Goal: Task Accomplishment & Management: Manage account settings

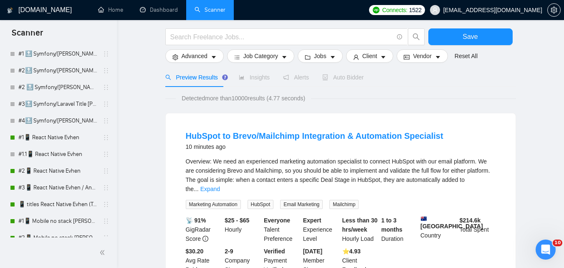
scroll to position [167, 0]
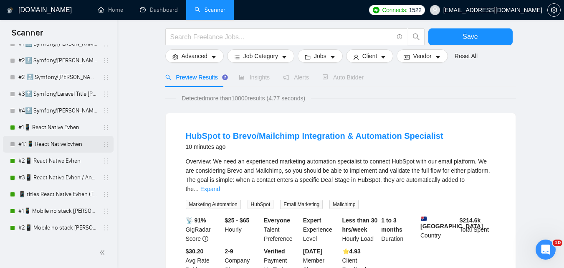
click at [61, 139] on link "#1.1📱 React Native Evhen" at bounding box center [57, 144] width 79 height 17
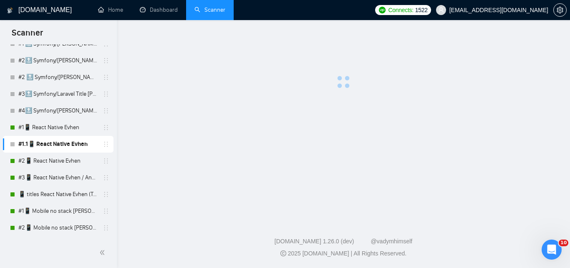
click at [67, 142] on link "#1.1📱 React Native Evhen" at bounding box center [57, 144] width 79 height 17
click at [59, 125] on link "#1📱 React Native Evhen" at bounding box center [57, 127] width 79 height 17
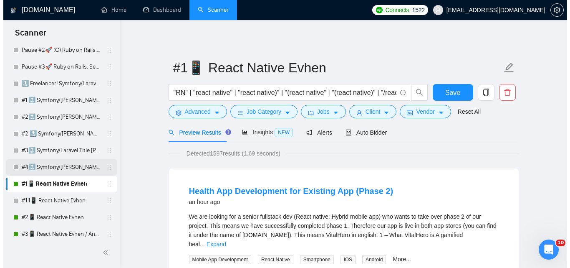
scroll to position [125, 0]
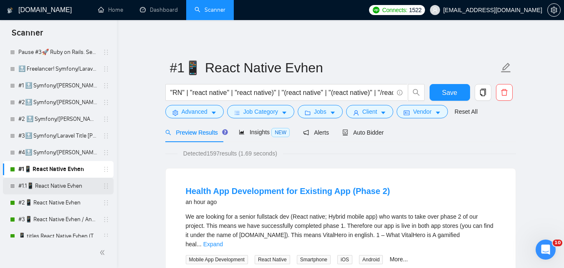
drag, startPoint x: 58, startPoint y: 190, endPoint x: 94, endPoint y: 180, distance: 37.0
click at [58, 190] on link "#1.1📱 React Native Evhen" at bounding box center [57, 185] width 79 height 17
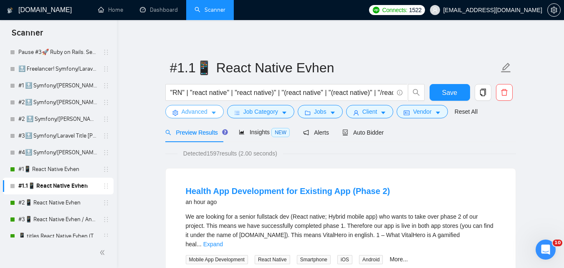
click at [209, 114] on button "Advanced" at bounding box center [194, 111] width 58 height 13
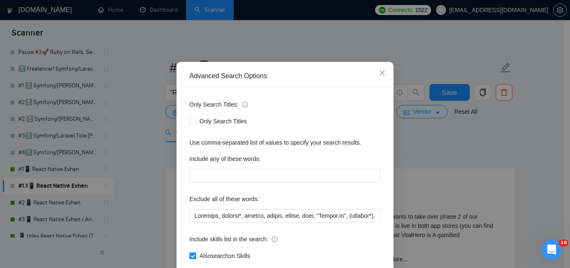
scroll to position [80, 0]
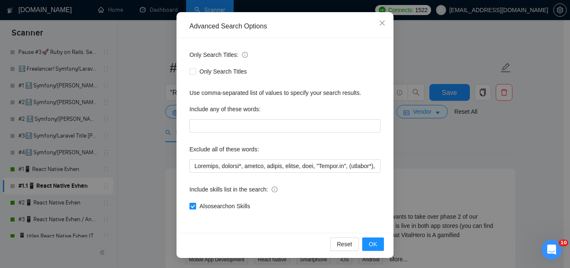
click at [204, 207] on span "Also search on Skills" at bounding box center [224, 205] width 57 height 9
click at [195, 207] on input "Also search on Skills" at bounding box center [193, 205] width 6 height 6
checkbox input "false"
click at [370, 242] on span "OK" at bounding box center [373, 243] width 8 height 9
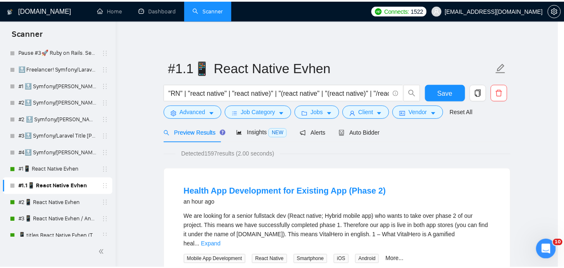
scroll to position [38, 0]
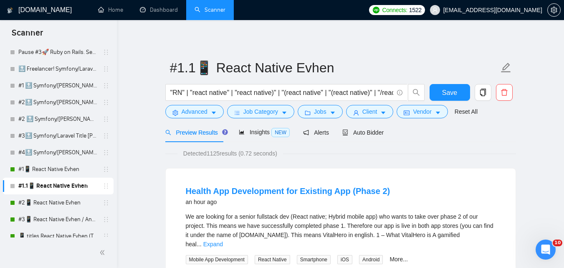
drag, startPoint x: 63, startPoint y: 169, endPoint x: 349, endPoint y: 51, distance: 308.7
click at [64, 169] on link "#1📱 React Native Evhen" at bounding box center [57, 169] width 79 height 17
click at [446, 90] on span "Save" at bounding box center [449, 92] width 15 height 10
click at [65, 174] on link "#1📱 React Native Evhen" at bounding box center [57, 169] width 79 height 17
click at [54, 167] on link "#1📱 React Native Evhen" at bounding box center [57, 169] width 79 height 17
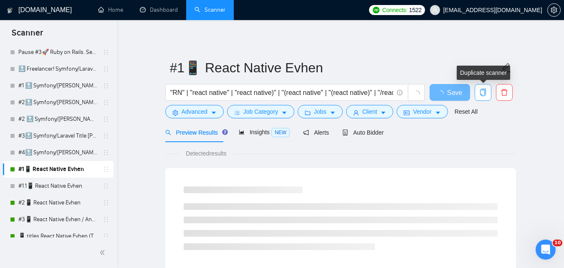
click at [488, 91] on span "copy" at bounding box center [483, 93] width 16 height 8
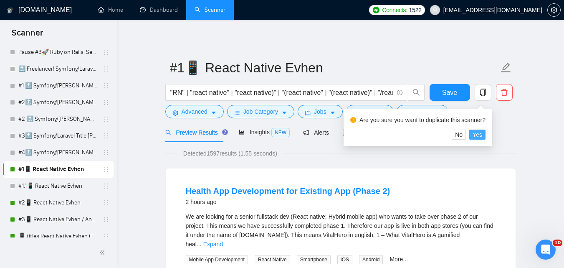
click at [472, 133] on button "Yes" at bounding box center [477, 134] width 16 height 10
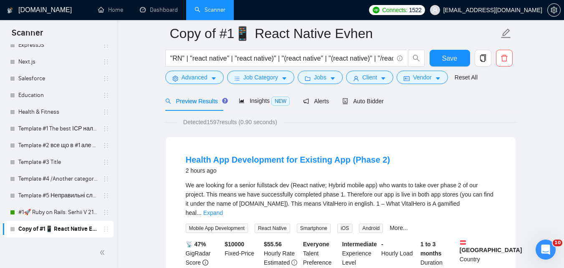
scroll to position [83, 0]
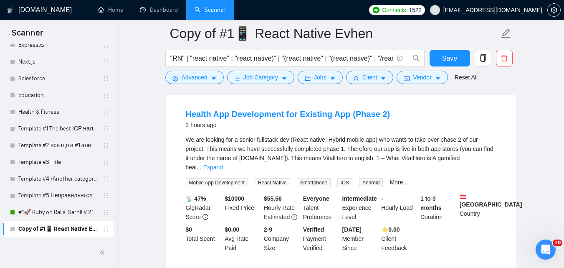
drag, startPoint x: 4, startPoint y: 230, endPoint x: 2, endPoint y: 210, distance: 19.7
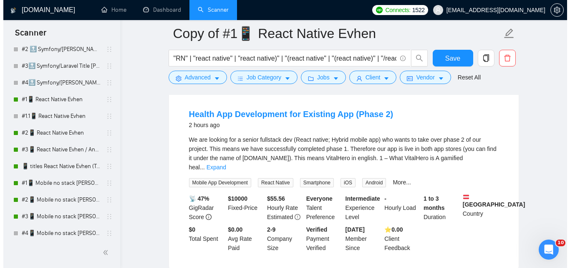
scroll to position [186, 0]
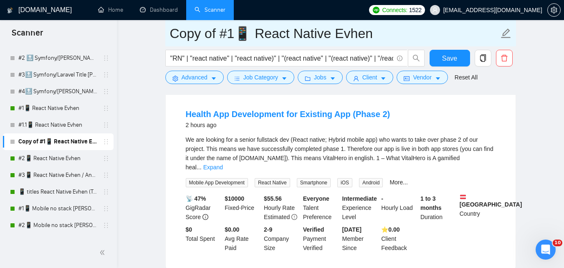
click at [222, 34] on input "Copy of #1📱 React Native Evhen" at bounding box center [334, 33] width 329 height 21
drag, startPoint x: 221, startPoint y: 33, endPoint x: 162, endPoint y: 33, distance: 59.7
click at [182, 33] on input "#1📱 React Native Evhen" at bounding box center [334, 33] width 329 height 21
type input "#1.2📱 React Native Evhen"
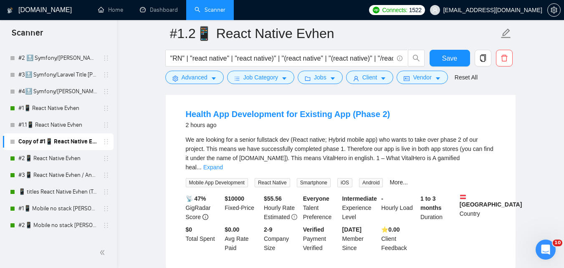
drag, startPoint x: 165, startPoint y: 99, endPoint x: 177, endPoint y: 90, distance: 14.9
click at [166, 99] on div "Health App Development for Existing App (Phase 2) 2 hours ago We are looking fo…" at bounding box center [341, 179] width 350 height 177
click at [194, 79] on span "Advanced" at bounding box center [195, 77] width 26 height 9
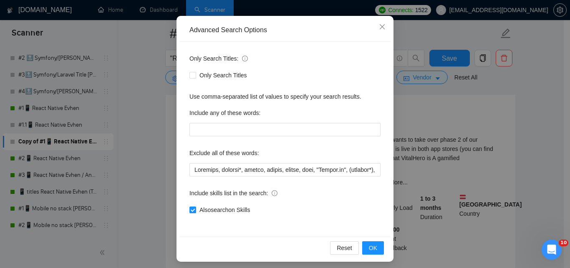
scroll to position [80, 0]
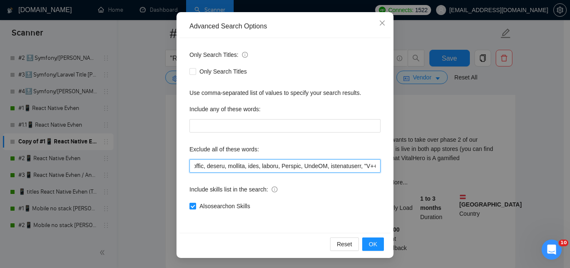
drag, startPoint x: 324, startPoint y: 169, endPoint x: 395, endPoint y: 159, distance: 71.6
click at [412, 157] on div "Advanced Search Options Only Search Titles: Only Search Titles Use comma-separa…" at bounding box center [285, 134] width 570 height 268
click at [291, 168] on input "text" at bounding box center [285, 165] width 191 height 13
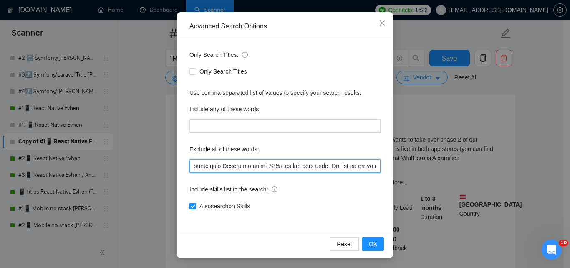
drag, startPoint x: 209, startPoint y: 167, endPoint x: 523, endPoint y: 148, distance: 314.5
click at [523, 149] on div "Advanced Search Options Only Search Titles: Only Search Titles Use comma-separa…" at bounding box center [285, 134] width 570 height 268
type input "Scraping, consult*, hacker, nocode, crypto, game, "[DOMAIN_NAME]", (flutter*), …"
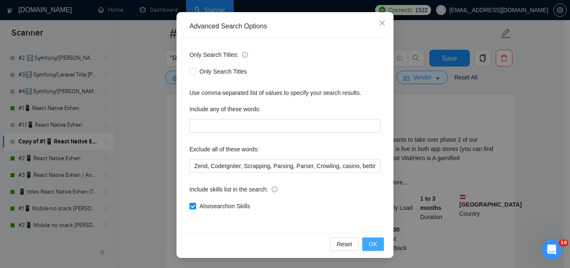
click at [372, 242] on span "OK" at bounding box center [373, 243] width 8 height 9
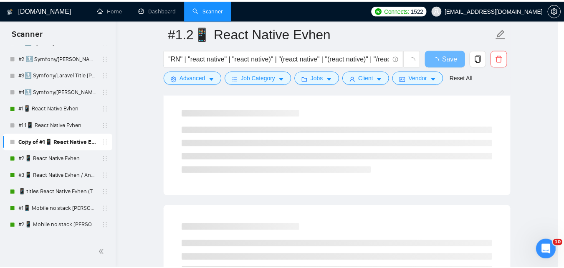
scroll to position [38, 0]
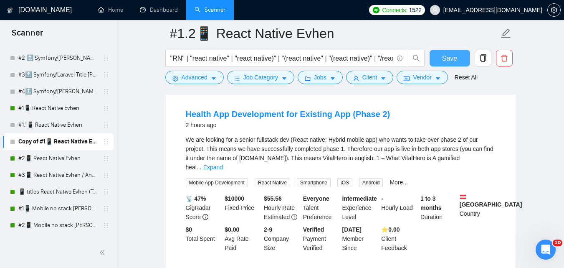
click at [453, 52] on button "Save" at bounding box center [450, 58] width 40 height 17
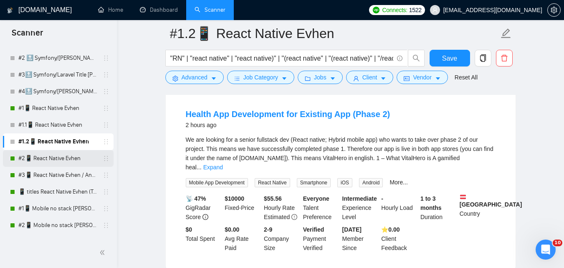
click at [51, 157] on link "#2📱 React Native Evhen" at bounding box center [57, 158] width 79 height 17
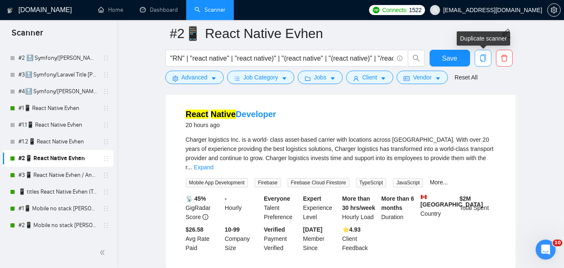
click at [484, 60] on icon "copy" at bounding box center [483, 58] width 8 height 8
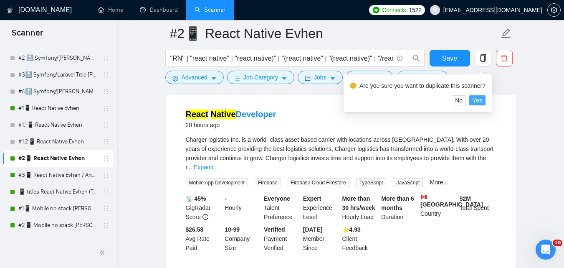
click at [481, 102] on button "Yes" at bounding box center [477, 100] width 16 height 10
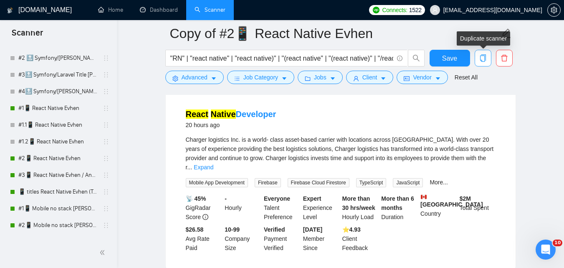
click at [486, 59] on icon "copy" at bounding box center [483, 58] width 8 height 8
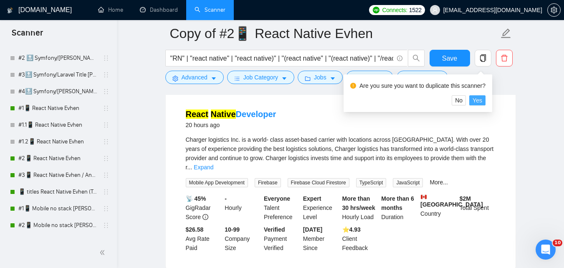
click at [476, 97] on span "Yes" at bounding box center [478, 100] width 10 height 9
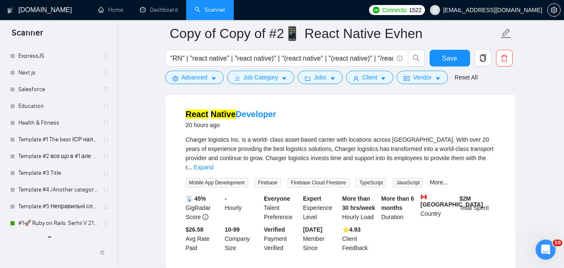
scroll to position [1201, 0]
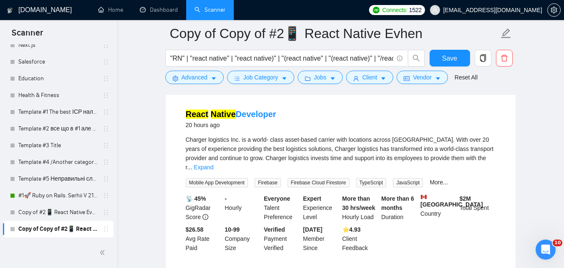
drag, startPoint x: 0, startPoint y: 210, endPoint x: 51, endPoint y: 223, distance: 53.1
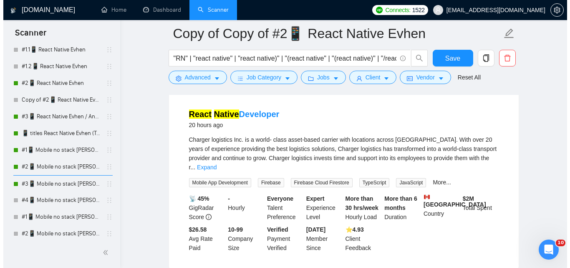
scroll to position [233, 0]
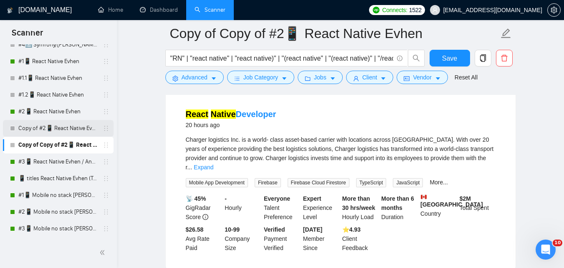
click at [73, 128] on link "Copy of #2📱 React Native Evhen" at bounding box center [57, 128] width 79 height 17
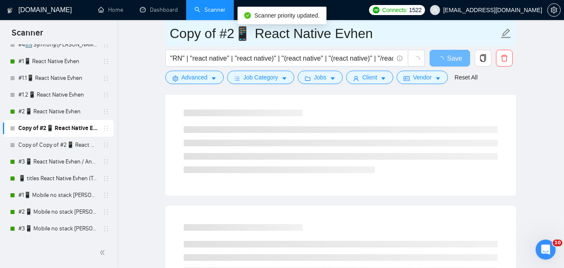
click at [236, 35] on input "Copy of #2📱 React Native Evhen" at bounding box center [334, 33] width 329 height 21
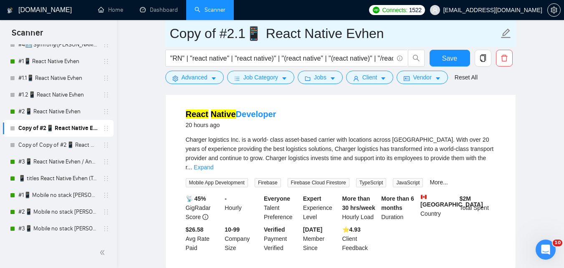
drag, startPoint x: 220, startPoint y: 36, endPoint x: 167, endPoint y: 33, distance: 52.7
click at [167, 33] on span "Copy of #2.1📱 React Native Evhen" at bounding box center [340, 33] width 351 height 26
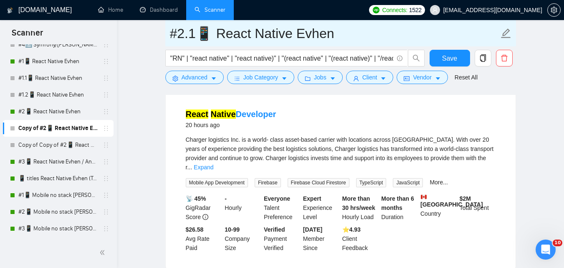
type input "#2.1📱 React Native Evhen"
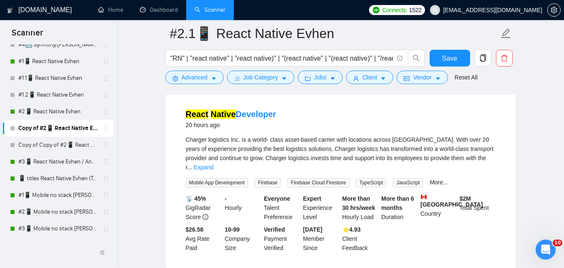
click at [202, 82] on span "Advanced" at bounding box center [195, 77] width 26 height 9
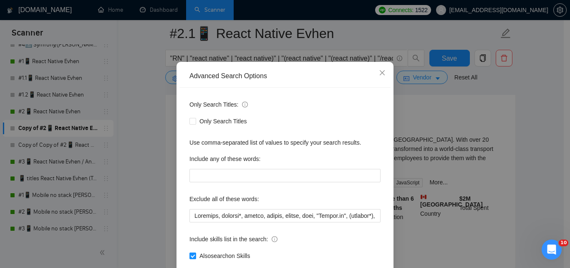
scroll to position [80, 0]
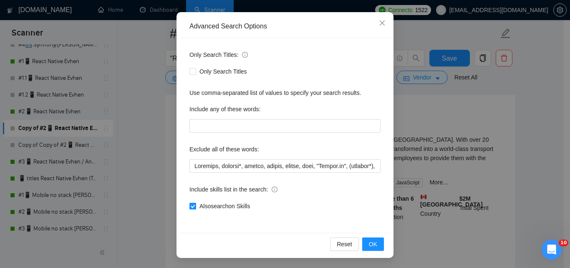
click at [220, 208] on span "Also search on Skills" at bounding box center [224, 205] width 57 height 9
click at [195, 208] on input "Also search on Skills" at bounding box center [193, 205] width 6 height 6
checkbox input "false"
click at [369, 244] on span "OK" at bounding box center [373, 243] width 8 height 9
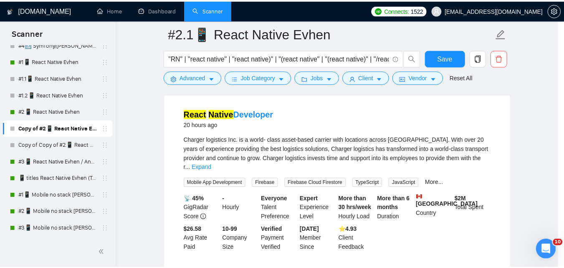
scroll to position [38, 0]
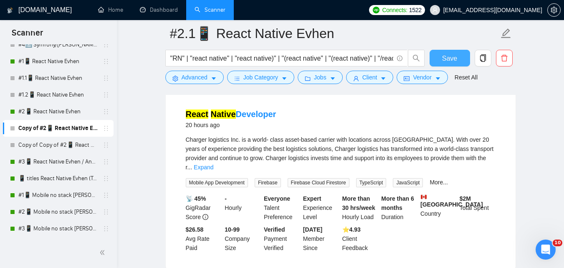
click at [455, 55] on span "Save" at bounding box center [449, 58] width 15 height 10
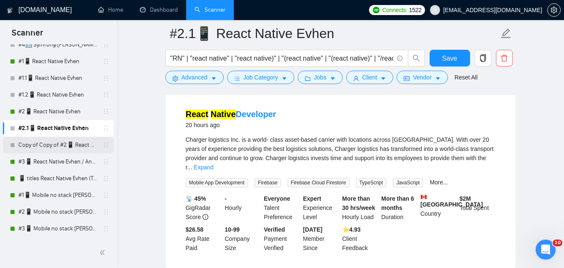
click at [78, 146] on link "Copy of Copy of #2📱 React Native Evhen" at bounding box center [57, 145] width 79 height 17
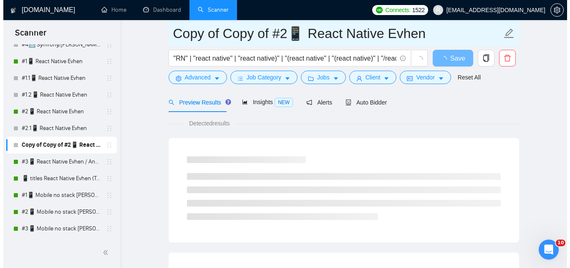
scroll to position [83, 0]
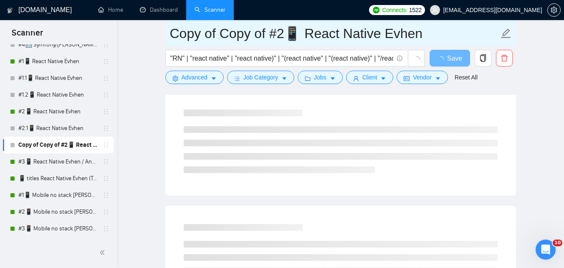
drag, startPoint x: 271, startPoint y: 35, endPoint x: 169, endPoint y: 28, distance: 102.5
click at [169, 28] on span "Copy of Copy of #2📱 React Native Evhen" at bounding box center [340, 33] width 351 height 26
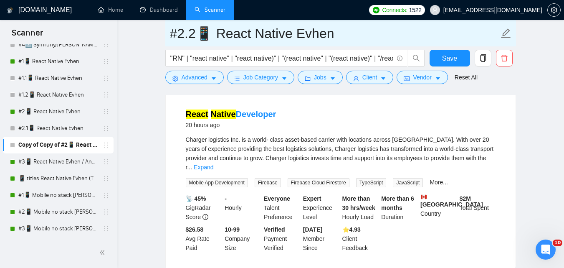
type input "#2.2📱 React Native Evhen"
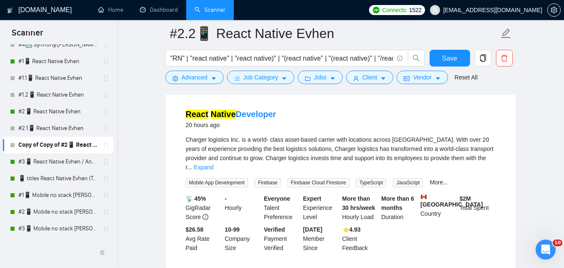
click at [180, 90] on div at bounding box center [340, 91] width 351 height 7
click at [195, 77] on span "Advanced" at bounding box center [195, 77] width 26 height 9
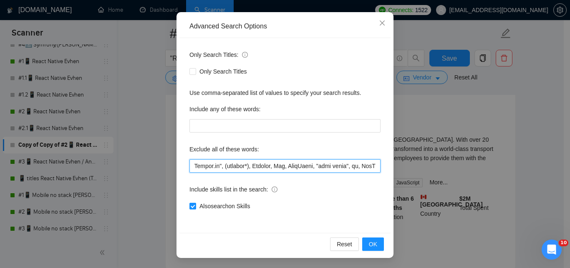
scroll to position [0, 645]
drag, startPoint x: 307, startPoint y: 167, endPoint x: 400, endPoint y: 162, distance: 92.8
click at [401, 163] on div "Advanced Search Options Only Search Titles: Only Search Titles Use comma-separa…" at bounding box center [285, 134] width 570 height 268
click at [315, 171] on input "text" at bounding box center [285, 165] width 191 height 13
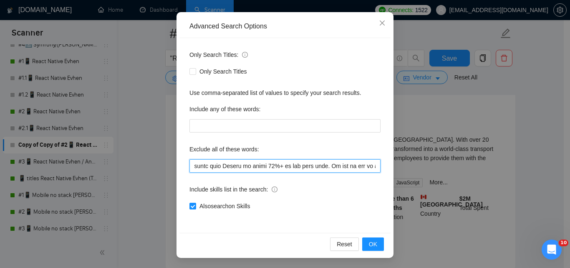
drag, startPoint x: 325, startPoint y: 165, endPoint x: 498, endPoint y: 171, distance: 172.9
click at [498, 171] on div "Advanced Search Options Only Search Titles: Only Search Titles Use comma-separa…" at bounding box center [285, 134] width 570 height 268
type input "Scraping, consult*, hacker, nocode, crypto, game, "[DOMAIN_NAME]", (flutter*), …"
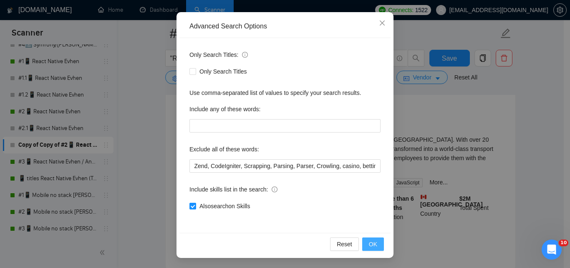
drag, startPoint x: 371, startPoint y: 244, endPoint x: 358, endPoint y: 226, distance: 22.4
click at [371, 244] on span "OK" at bounding box center [373, 243] width 8 height 9
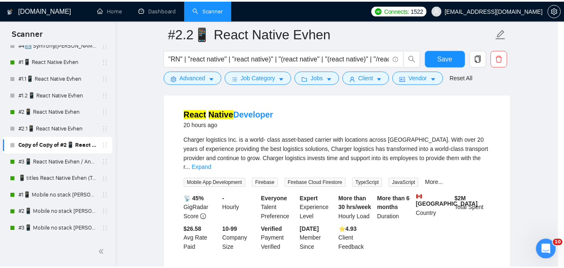
scroll to position [38, 0]
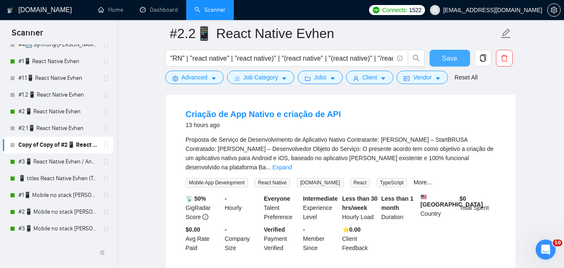
click at [450, 61] on span "Save" at bounding box center [449, 58] width 15 height 10
click at [68, 161] on link "#3📱 React Native Evhen / Another categories" at bounding box center [57, 161] width 79 height 17
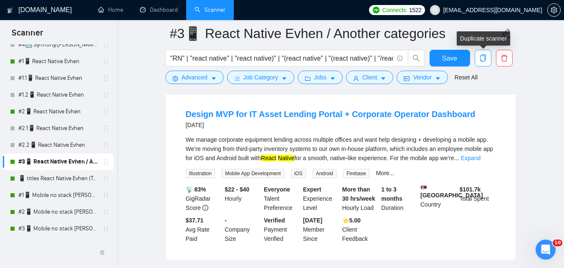
click at [484, 60] on icon "copy" at bounding box center [483, 58] width 6 height 8
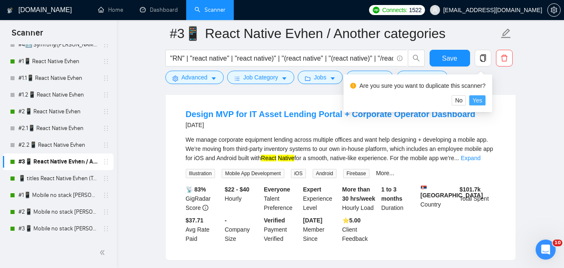
click at [481, 98] on span "Yes" at bounding box center [478, 100] width 10 height 9
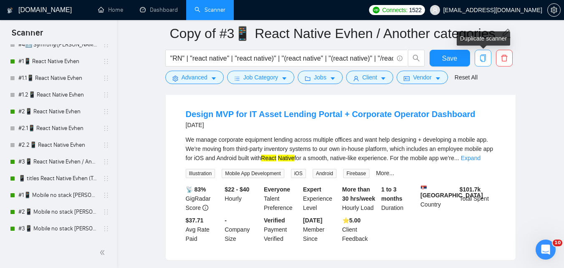
click at [481, 57] on icon "copy" at bounding box center [483, 58] width 8 height 8
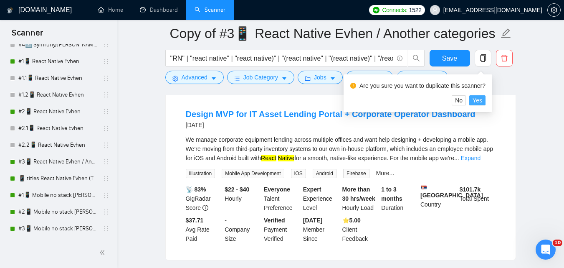
click at [474, 100] on span "Yes" at bounding box center [478, 100] width 10 height 9
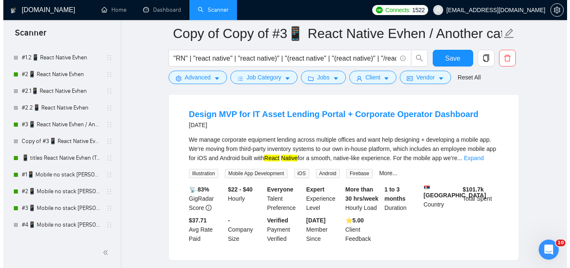
scroll to position [264, 0]
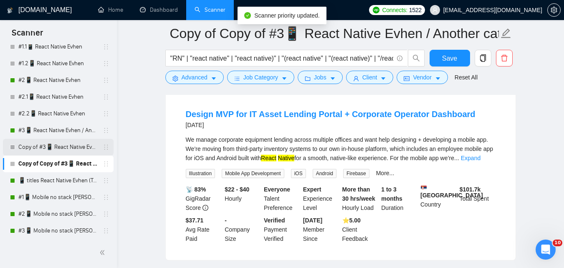
click at [76, 145] on link "Copy of #3📱 React Native Evhen / Another categories" at bounding box center [57, 147] width 79 height 17
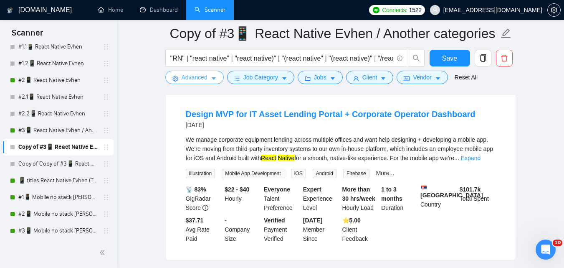
click at [202, 81] on span "Advanced" at bounding box center [195, 77] width 26 height 9
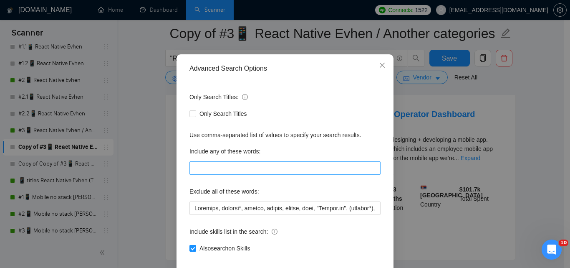
scroll to position [80, 0]
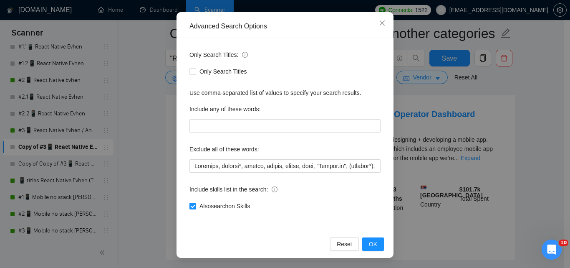
click at [230, 208] on span "Also search on Skills" at bounding box center [224, 205] width 57 height 9
click at [195, 208] on input "Also search on Skills" at bounding box center [193, 205] width 6 height 6
checkbox input "false"
click at [372, 243] on span "OK" at bounding box center [373, 243] width 8 height 9
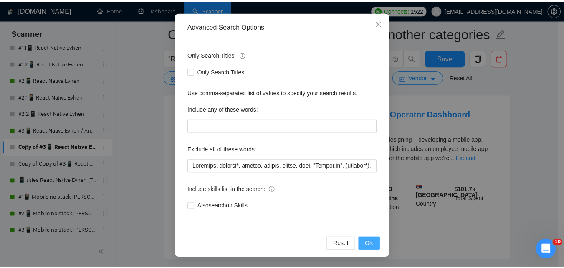
scroll to position [38, 0]
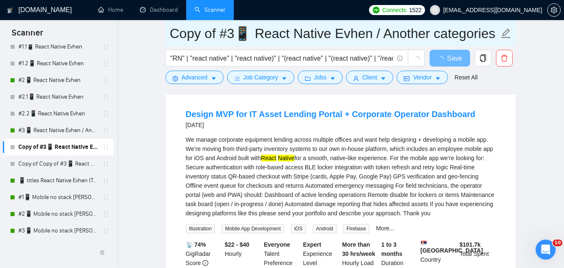
drag, startPoint x: 218, startPoint y: 32, endPoint x: 139, endPoint y: 30, distance: 79.3
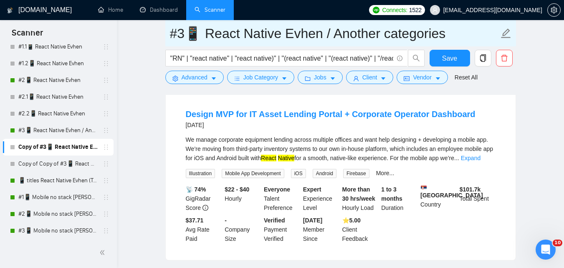
click at [182, 34] on input "#3📱 React Native Evhen / Another categories" at bounding box center [334, 33] width 329 height 21
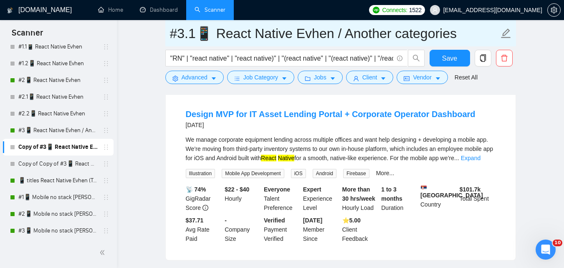
type input "#3.1📱 React Native Evhen / Another categories"
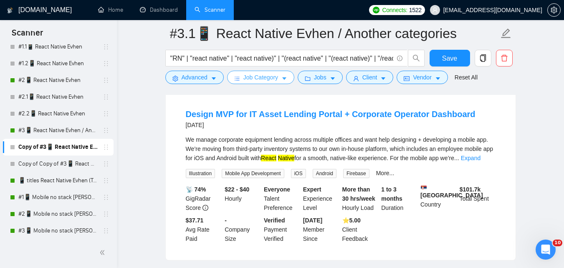
drag, startPoint x: 149, startPoint y: 86, endPoint x: 230, endPoint y: 74, distance: 81.4
click at [448, 58] on span "Save" at bounding box center [449, 58] width 15 height 10
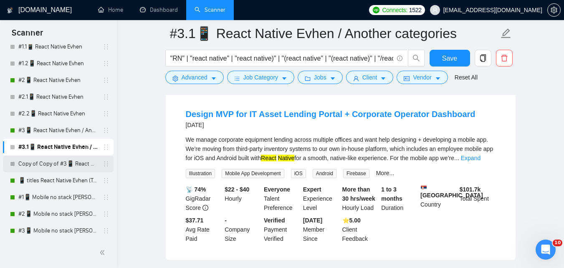
click at [53, 168] on link "Copy of Copy of #3📱 React Native Evhen / Another categories" at bounding box center [57, 163] width 79 height 17
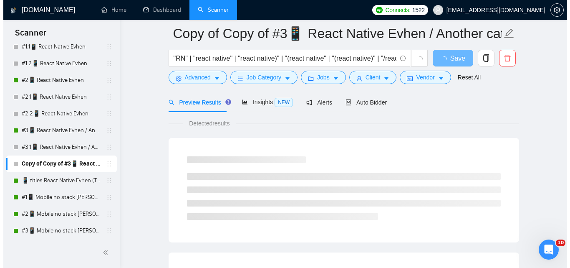
scroll to position [83, 0]
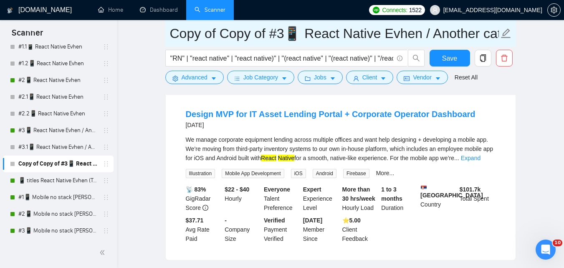
drag, startPoint x: 271, startPoint y: 34, endPoint x: 144, endPoint y: 37, distance: 126.5
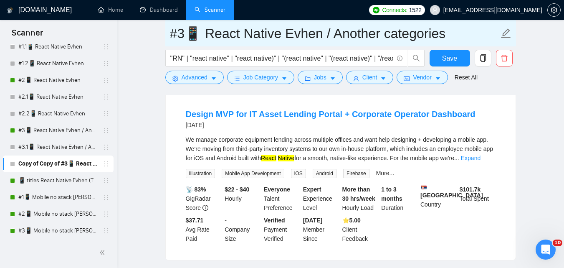
click at [186, 38] on input "#3📱 React Native Evhen / Another categories" at bounding box center [334, 33] width 329 height 21
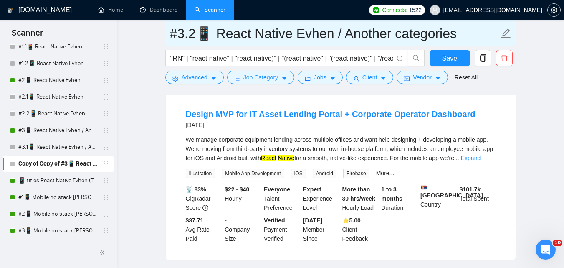
type input "#3.2📱 React Native Evhen / Another categories"
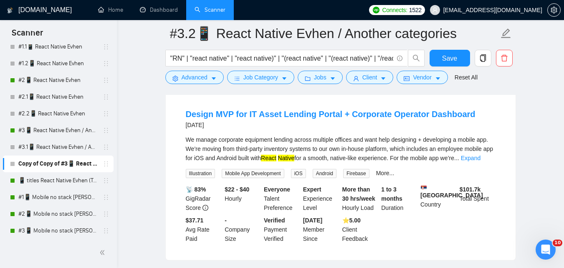
click at [209, 80] on button "Advanced" at bounding box center [194, 77] width 58 height 13
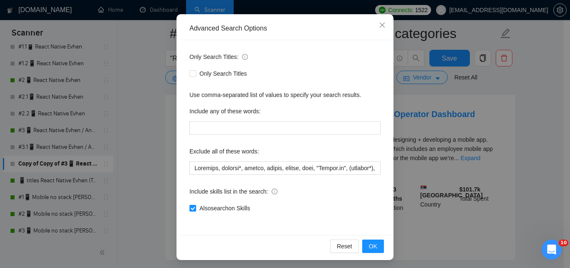
scroll to position [80, 0]
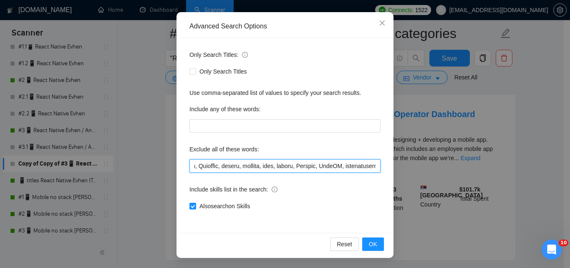
drag, startPoint x: 266, startPoint y: 160, endPoint x: 416, endPoint y: 152, distance: 149.6
click at [416, 152] on div "Advanced Search Options Only Search Titles: Only Search Titles Use comma-separa…" at bounding box center [285, 134] width 570 height 268
click at [296, 168] on input "text" at bounding box center [285, 165] width 191 height 13
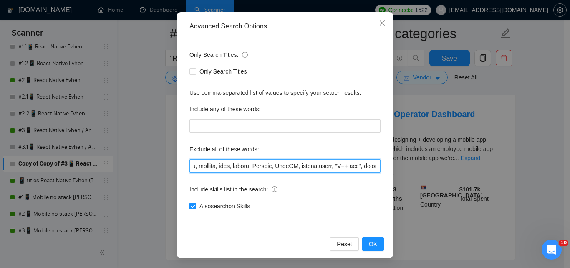
drag, startPoint x: 260, startPoint y: 162, endPoint x: 175, endPoint y: 166, distance: 85.2
click at [177, 167] on div "Advanced Search Options Only Search Titles: Only Search Titles Use comma-separa…" at bounding box center [285, 134] width 217 height 245
click at [311, 166] on input "text" at bounding box center [285, 165] width 191 height 13
drag, startPoint x: 309, startPoint y: 166, endPoint x: 566, endPoint y: 139, distance: 258.6
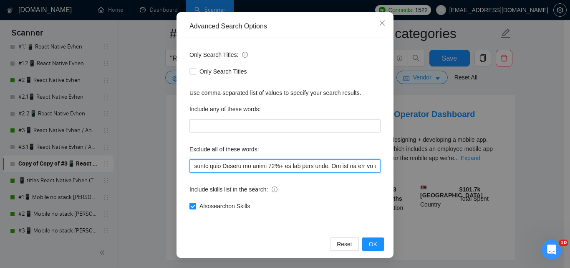
click at [564, 139] on div "Advanced Search Options Only Search Titles: Only Search Titles Use comma-separa…" at bounding box center [285, 134] width 570 height 268
type input "Scraping, consult*, hacker, nocode, crypto, game, "[DOMAIN_NAME]", (flutter*), …"
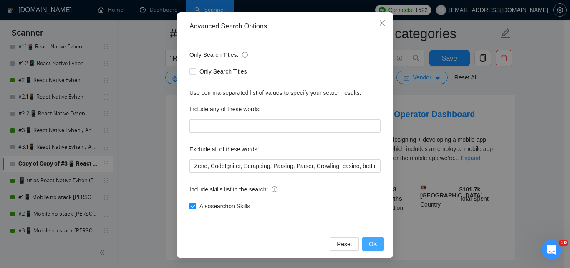
scroll to position [0, 0]
click at [379, 244] on button "OK" at bounding box center [373, 243] width 22 height 13
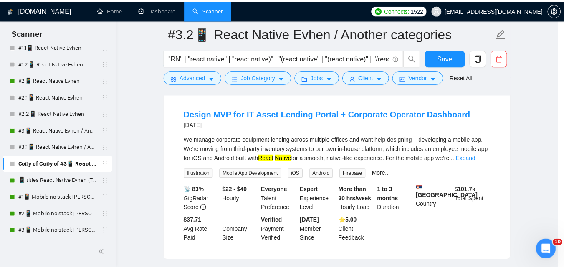
scroll to position [38, 0]
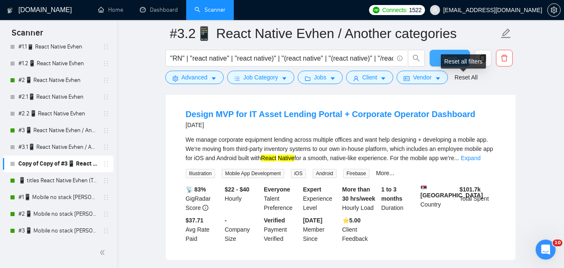
click at [453, 61] on div "Reset all filters" at bounding box center [463, 61] width 45 height 14
click at [437, 58] on button "Save" at bounding box center [450, 58] width 40 height 17
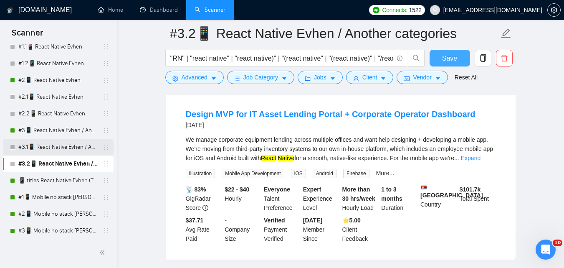
scroll to position [306, 0]
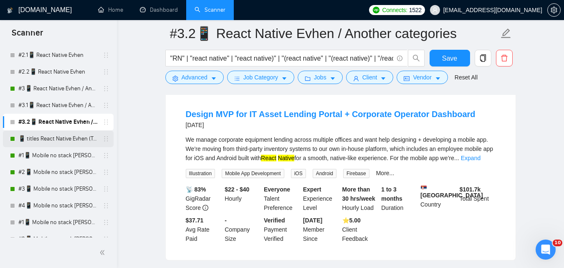
click at [75, 139] on link "📱 titles React Native Evhen (Tam)" at bounding box center [57, 138] width 79 height 17
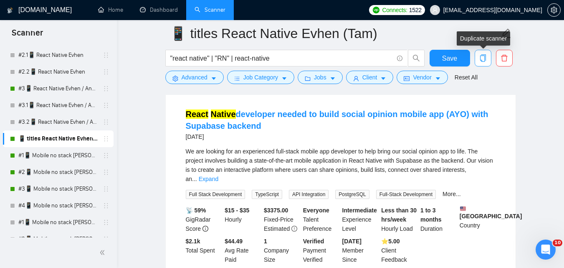
click at [486, 55] on icon "copy" at bounding box center [483, 58] width 8 height 8
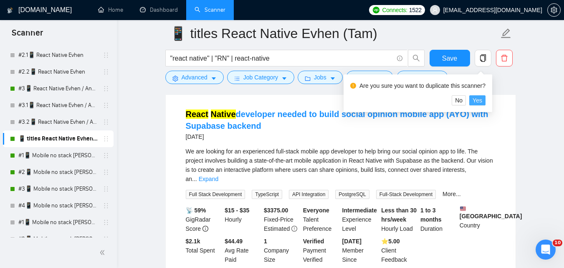
click at [481, 97] on span "Yes" at bounding box center [478, 100] width 10 height 9
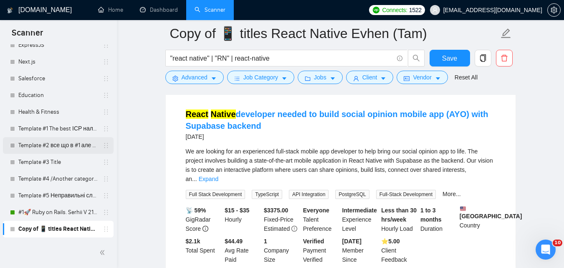
scroll to position [292, 0]
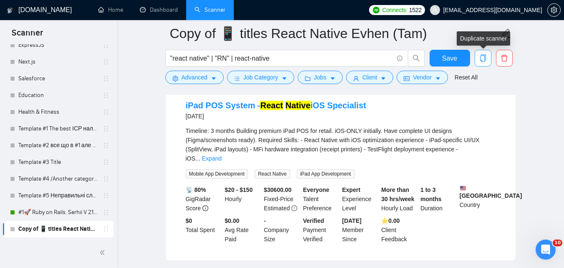
click at [483, 55] on icon "copy" at bounding box center [483, 58] width 6 height 8
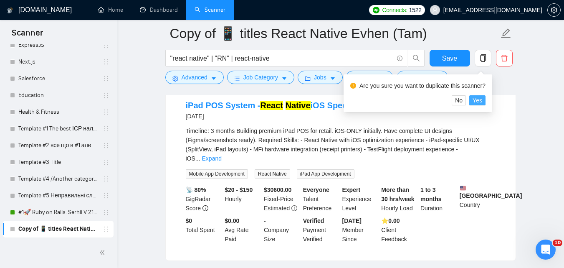
click at [479, 101] on span "Yes" at bounding box center [478, 100] width 10 height 9
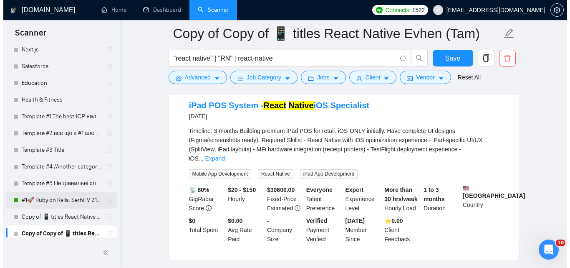
scroll to position [1268, 0]
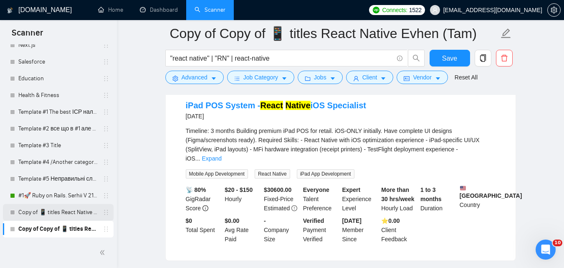
click at [60, 218] on link "Copy of 📱 titles React Native Evhen (Tam)" at bounding box center [57, 212] width 79 height 17
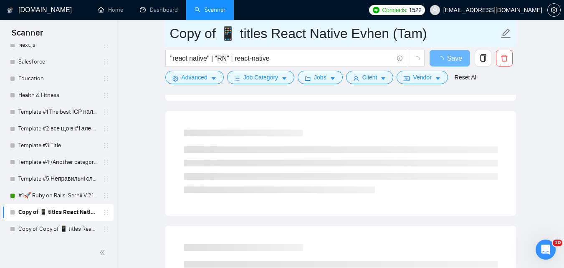
drag, startPoint x: 216, startPoint y: 37, endPoint x: 175, endPoint y: 36, distance: 40.5
click at [175, 36] on input "Copy of 📱 titles React Native Evhen (Tam)" at bounding box center [334, 33] width 329 height 21
drag, startPoint x: 171, startPoint y: 34, endPoint x: 157, endPoint y: 60, distance: 29.3
click at [215, 38] on input "Copy of 📱 titles React Native Evhen (Tam)" at bounding box center [334, 33] width 329 height 21
type input "1 📱 titles React Native Evhen (Tam)"
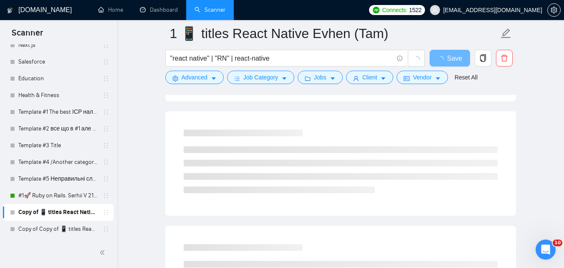
click at [146, 65] on main "1 📱 titles React Native Evhen (Tam) "react native" | "RN" | react-native Save A…" at bounding box center [340, 92] width 420 height 703
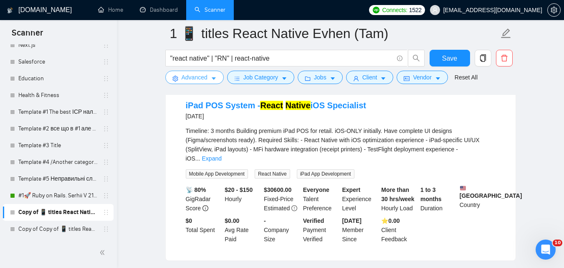
click at [195, 81] on span "Advanced" at bounding box center [195, 77] width 26 height 9
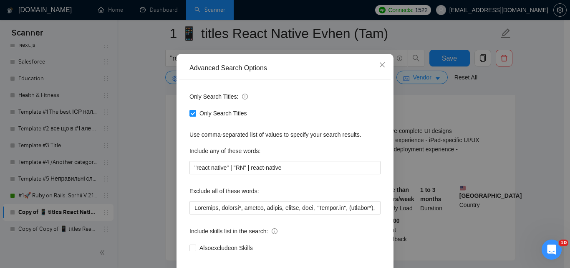
scroll to position [80, 0]
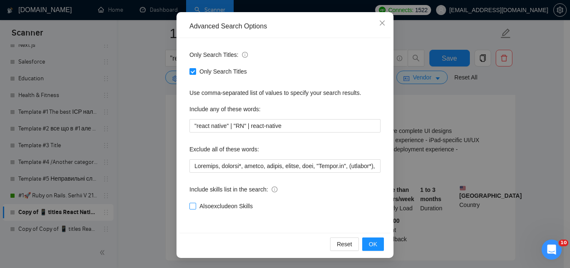
click at [230, 207] on span "Also exclude on Skills" at bounding box center [226, 205] width 60 height 9
click at [195, 207] on input "Also exclude on Skills" at bounding box center [193, 205] width 6 height 6
click at [238, 208] on span "Also exclude on Skills" at bounding box center [226, 205] width 60 height 9
click at [195, 208] on input "Also exclude on Skills" at bounding box center [193, 205] width 6 height 6
checkbox input "false"
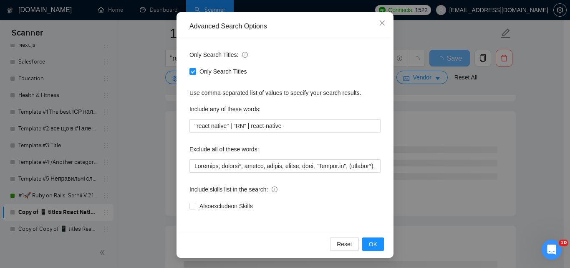
drag, startPoint x: 559, startPoint y: 134, endPoint x: 538, endPoint y: 134, distance: 20.9
click at [557, 134] on div "Advanced Search Options Only Search Titles: Only Search Titles Use comma-separa…" at bounding box center [285, 134] width 570 height 268
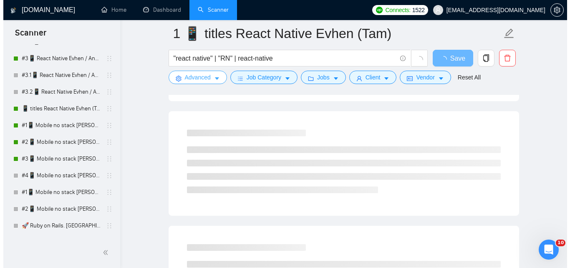
scroll to position [308, 0]
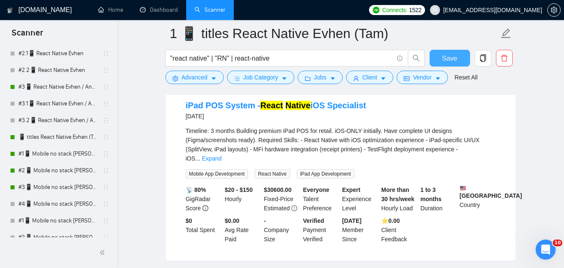
click at [442, 57] on button "Save" at bounding box center [450, 58] width 40 height 17
click at [62, 132] on link "📱 titles React Native Evhen (Tam)" at bounding box center [57, 137] width 79 height 17
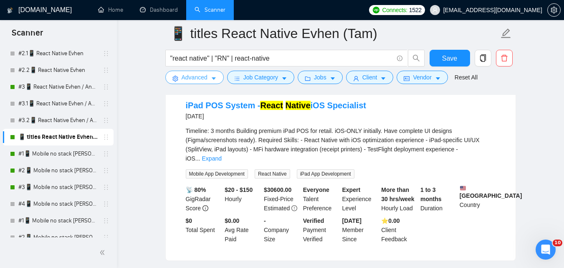
click at [194, 82] on button "Advanced" at bounding box center [194, 77] width 58 height 13
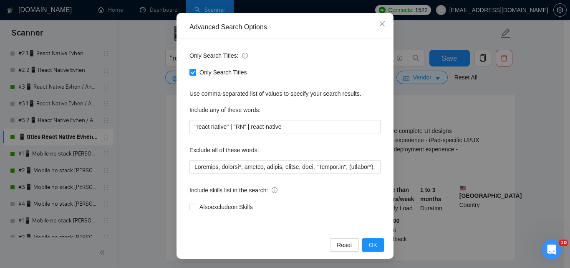
scroll to position [80, 0]
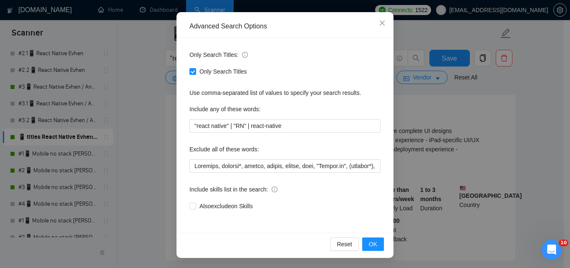
click at [526, 152] on div "Advanced Search Options Only Search Titles: Only Search Titles Use comma-separa…" at bounding box center [285, 134] width 570 height 268
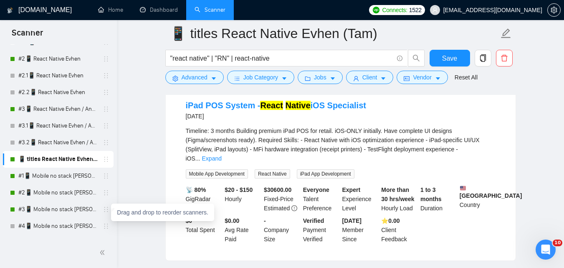
scroll to position [256, 0]
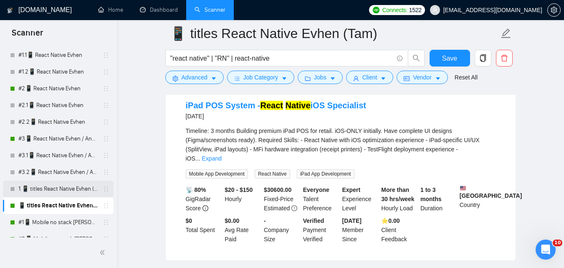
click at [68, 190] on link "1 📱 titles React Native Evhen (Tam)" at bounding box center [57, 188] width 79 height 17
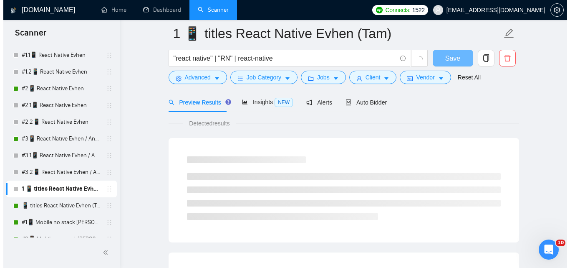
scroll to position [292, 0]
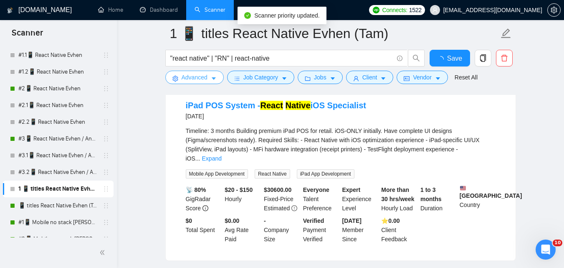
click at [207, 78] on span "Advanced" at bounding box center [195, 77] width 26 height 9
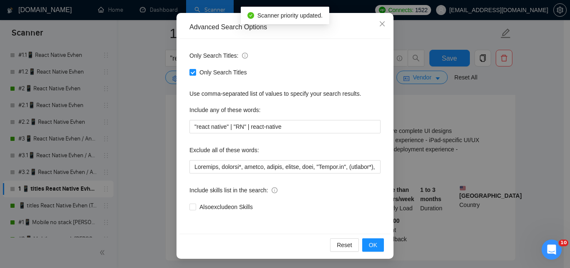
scroll to position [80, 0]
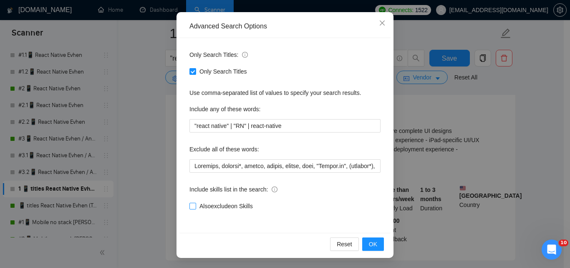
click at [235, 208] on span "Also exclude on Skills" at bounding box center [226, 205] width 60 height 9
click at [195, 208] on input "Also exclude on Skills" at bounding box center [193, 205] width 6 height 6
checkbox input "true"
click at [372, 246] on span "OK" at bounding box center [373, 243] width 8 height 9
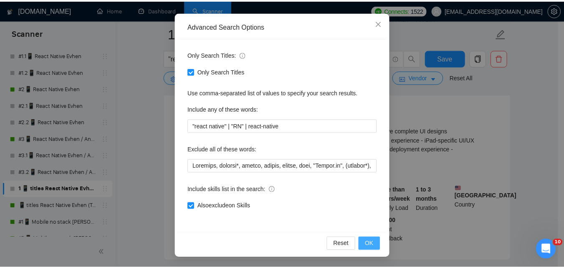
scroll to position [38, 0]
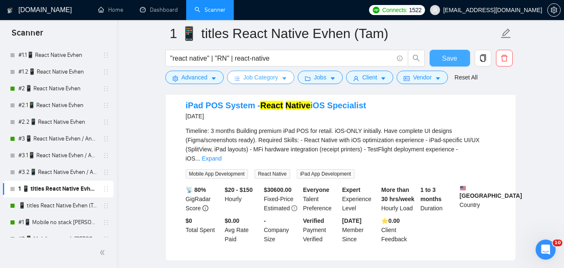
drag, startPoint x: 446, startPoint y: 66, endPoint x: 267, endPoint y: 74, distance: 179.7
click at [446, 66] on button "Save" at bounding box center [450, 58] width 40 height 17
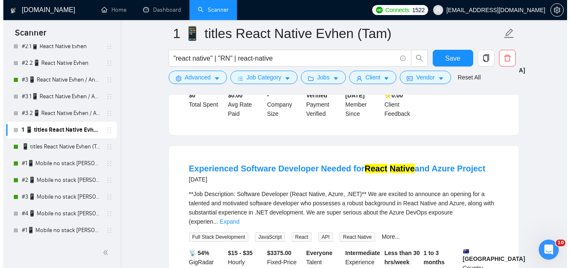
scroll to position [312, 0]
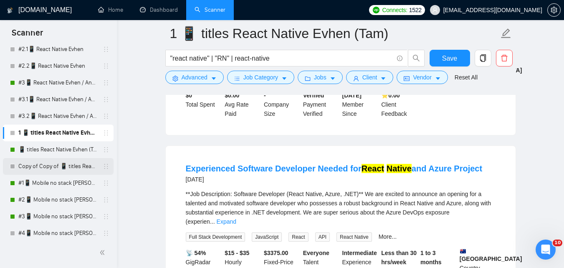
click at [83, 162] on link "Copy of Copy of 📱 titles React Native Evhen (Tam)" at bounding box center [57, 166] width 79 height 17
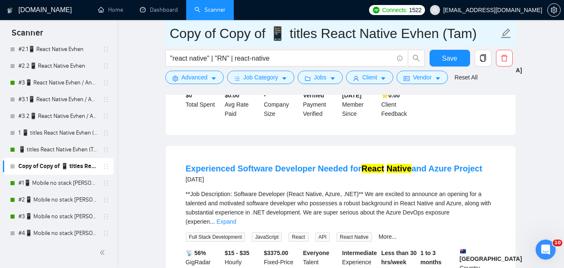
drag, startPoint x: 267, startPoint y: 36, endPoint x: 162, endPoint y: 31, distance: 105.3
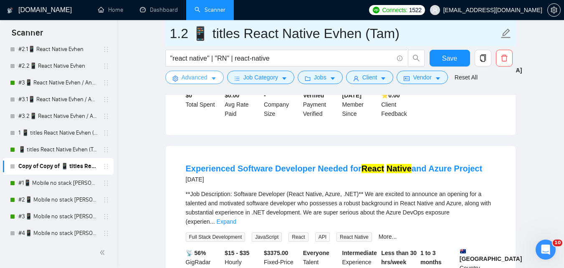
type input "1.2 📱 titles React Native Evhen (Tam)"
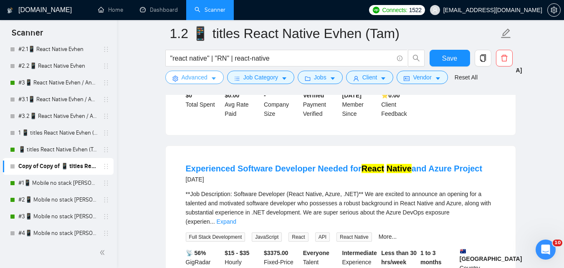
click at [187, 81] on span "Advanced" at bounding box center [195, 77] width 26 height 9
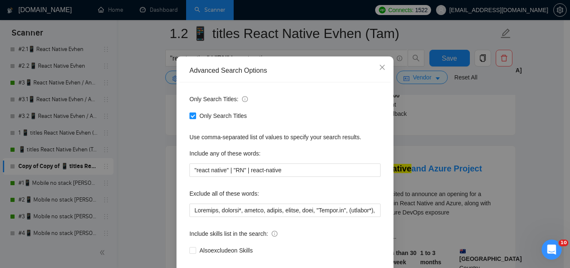
scroll to position [80, 0]
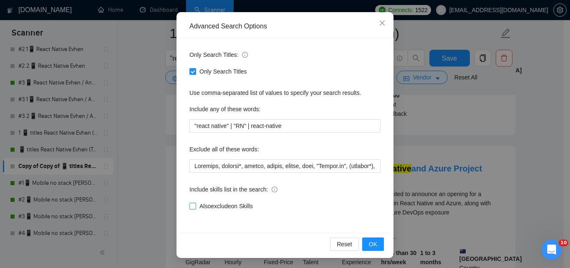
click at [240, 207] on span "Also exclude on Skills" at bounding box center [226, 205] width 60 height 9
click at [195, 207] on input "Also exclude on Skills" at bounding box center [193, 205] width 6 height 6
checkbox input "true"
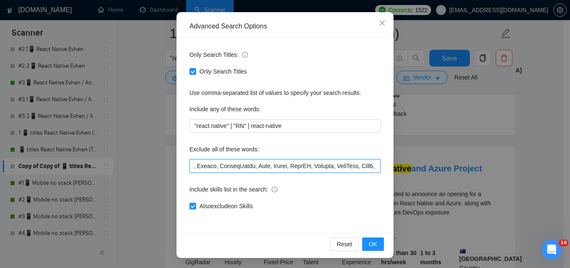
drag, startPoint x: 298, startPoint y: 165, endPoint x: 403, endPoint y: 159, distance: 105.8
click at [403, 159] on div "Advanced Search Options Only Search Titles: Only Search Titles Use comma-separa…" at bounding box center [285, 134] width 570 height 268
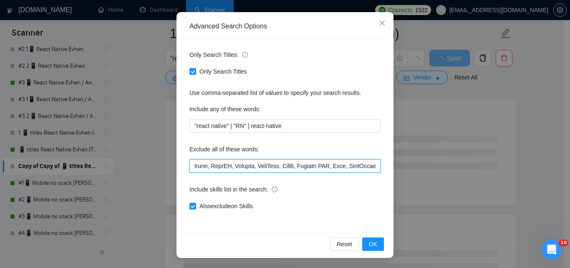
click at [340, 164] on input "text" at bounding box center [285, 165] width 191 height 13
drag, startPoint x: 340, startPoint y: 164, endPoint x: 411, endPoint y: 166, distance: 71.4
click at [415, 166] on div "Advanced Search Options Only Search Titles: Only Search Titles Use comma-separa…" at bounding box center [285, 134] width 570 height 268
click at [311, 164] on input "text" at bounding box center [285, 165] width 191 height 13
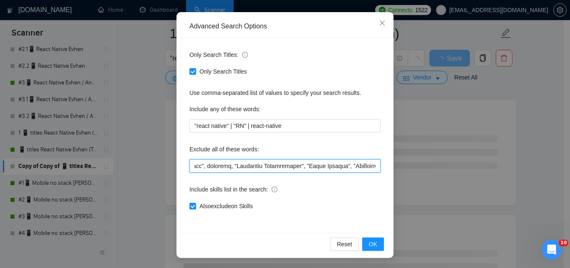
drag, startPoint x: 281, startPoint y: 164, endPoint x: 179, endPoint y: 157, distance: 101.6
click at [180, 157] on div "Only Search Titles: Only Search Titles Use comma-separated list of values to sp…" at bounding box center [285, 135] width 211 height 195
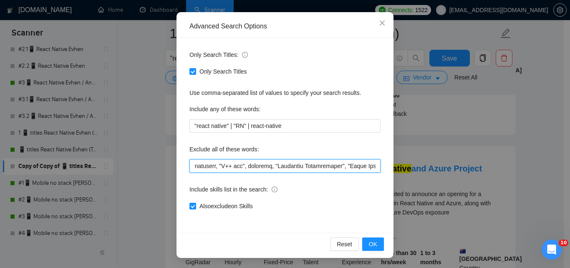
click at [257, 167] on input "text" at bounding box center [285, 165] width 191 height 13
drag, startPoint x: 233, startPoint y: 164, endPoint x: 158, endPoint y: 161, distance: 75.2
click at [156, 161] on div "Advanced Search Options Only Search Titles: Only Search Titles Use comma-separa…" at bounding box center [285, 134] width 570 height 268
click at [269, 167] on input "text" at bounding box center [285, 165] width 191 height 13
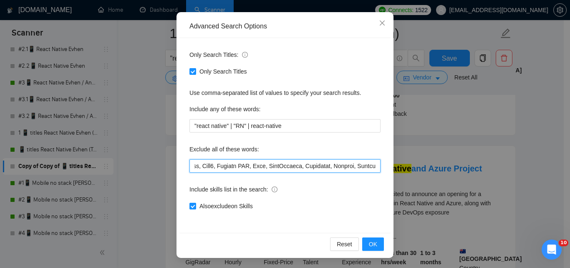
drag, startPoint x: 269, startPoint y: 166, endPoint x: 179, endPoint y: 160, distance: 90.8
click at [180, 160] on div "Only Search Titles: Only Search Titles Use comma-separated list of values to sp…" at bounding box center [285, 135] width 211 height 195
click at [290, 168] on input "text" at bounding box center [285, 165] width 191 height 13
drag, startPoint x: 298, startPoint y: 166, endPoint x: 165, endPoint y: 158, distance: 133.0
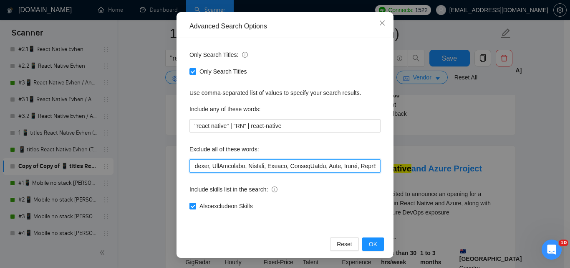
click at [165, 158] on div "Advanced Search Options Only Search Titles: Only Search Titles Use comma-separa…" at bounding box center [285, 134] width 570 height 268
click at [254, 165] on input "text" at bounding box center [285, 165] width 191 height 13
drag, startPoint x: 310, startPoint y: 164, endPoint x: 128, endPoint y: 159, distance: 182.1
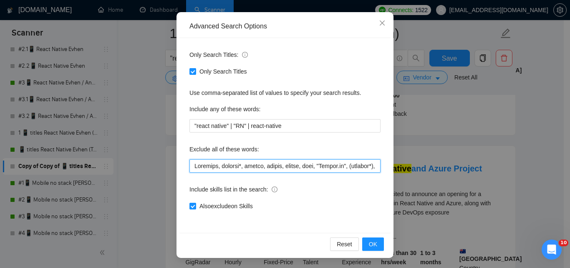
click at [128, 159] on div "Advanced Search Options Only Search Titles: Only Search Titles Use comma-separa…" at bounding box center [285, 134] width 570 height 268
click at [264, 165] on input "text" at bounding box center [285, 165] width 191 height 13
drag, startPoint x: 315, startPoint y: 167, endPoint x: 455, endPoint y: 172, distance: 140.3
click at [459, 172] on div "Advanced Search Options Only Search Titles: Only Search Titles Use comma-separa…" at bounding box center [285, 134] width 570 height 268
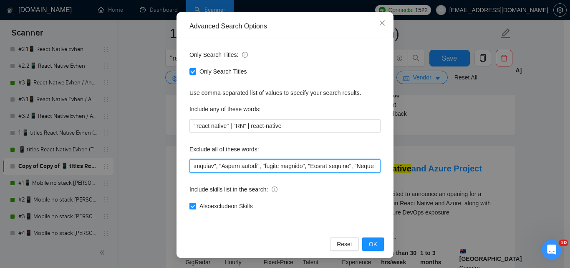
click at [299, 167] on input "text" at bounding box center [285, 165] width 191 height 13
click at [296, 167] on input "text" at bounding box center [285, 165] width 191 height 13
drag, startPoint x: 324, startPoint y: 167, endPoint x: 179, endPoint y: 156, distance: 145.3
click at [180, 156] on div "Only Search Titles: Only Search Titles Use comma-separated list of values to sp…" at bounding box center [285, 135] width 211 height 195
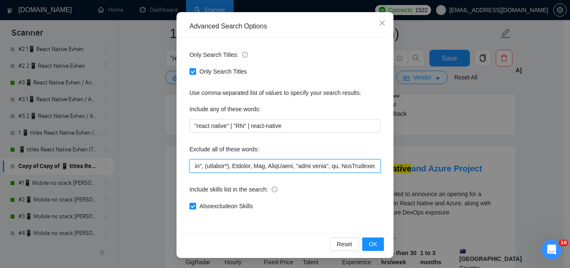
click at [292, 164] on input "text" at bounding box center [285, 165] width 191 height 13
drag, startPoint x: 315, startPoint y: 169, endPoint x: 539, endPoint y: 172, distance: 223.4
click at [539, 172] on div "Advanced Search Options Only Search Titles: Only Search Titles Use comma-separa…" at bounding box center [285, 134] width 570 height 268
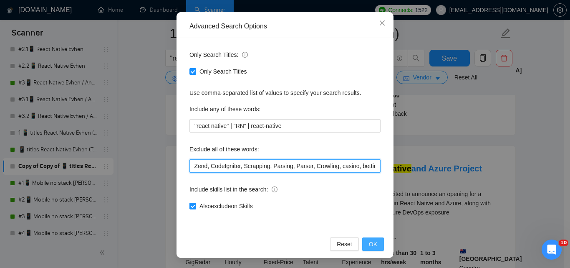
type input "Scraping, consult*, hacker, nocode, crypto, game, "[DOMAIN_NAME]", (flutter*), …"
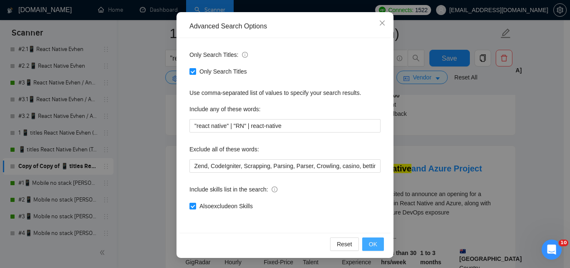
scroll to position [0, 0]
click at [374, 242] on span "OK" at bounding box center [373, 243] width 8 height 9
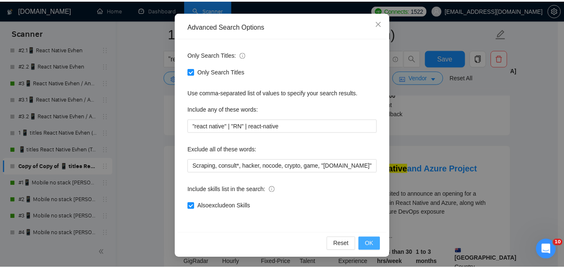
scroll to position [38, 0]
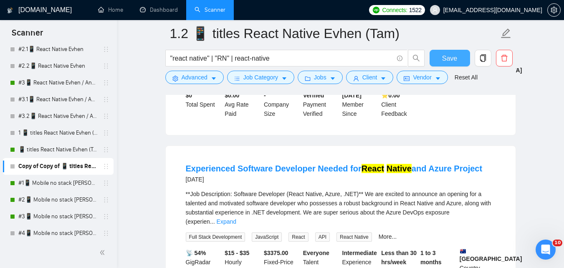
click at [447, 59] on span "Save" at bounding box center [449, 58] width 15 height 10
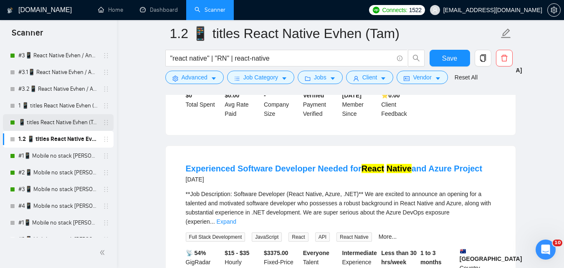
scroll to position [354, 0]
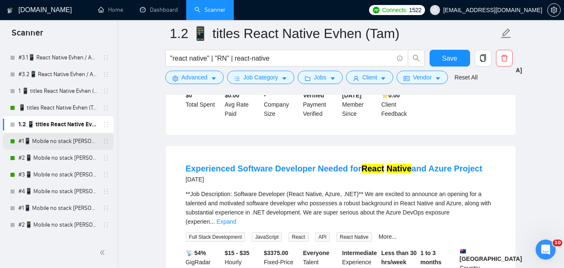
click at [54, 138] on link "#1📱 Mobile no stack [PERSON_NAME] (-iOS)" at bounding box center [57, 141] width 79 height 17
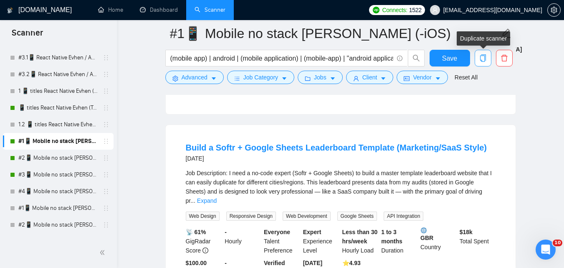
click at [483, 56] on icon "copy" at bounding box center [483, 58] width 8 height 8
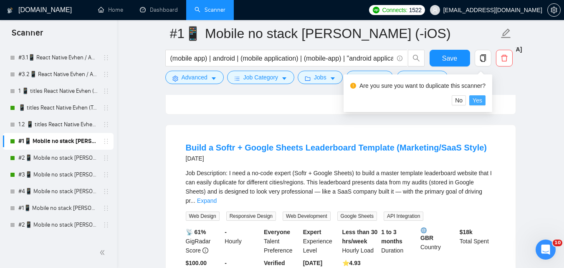
click at [477, 100] on span "Yes" at bounding box center [478, 100] width 10 height 9
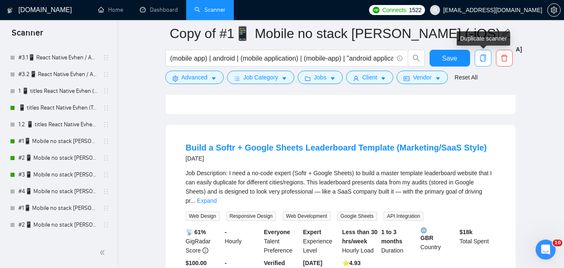
click at [483, 58] on icon "copy" at bounding box center [483, 58] width 8 height 8
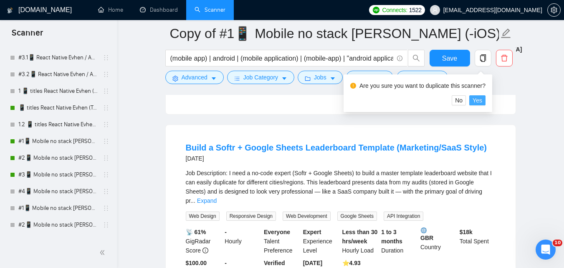
click at [478, 98] on span "Yes" at bounding box center [478, 100] width 10 height 9
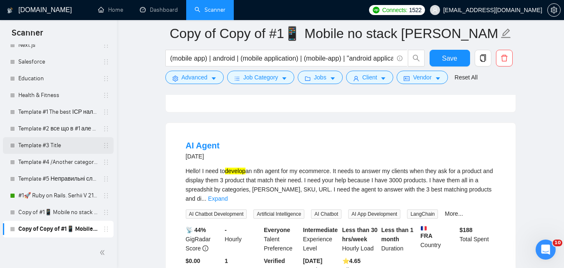
scroll to position [668, 0]
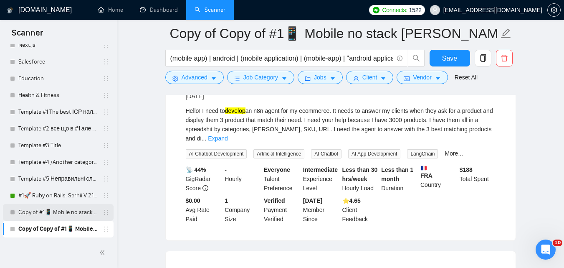
click at [67, 210] on link "Copy of #1📱 Mobile no stack [PERSON_NAME] (-iOS)" at bounding box center [57, 212] width 79 height 17
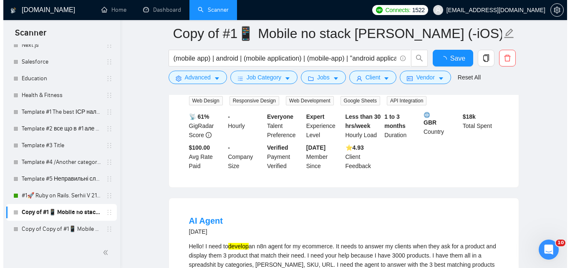
scroll to position [668, 0]
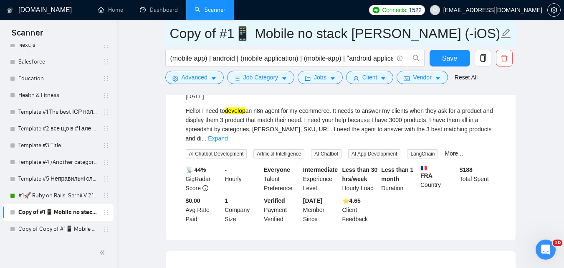
click at [233, 34] on input "Copy of #1📱 Mobile no stack [PERSON_NAME] (-iOS)" at bounding box center [334, 33] width 329 height 21
drag, startPoint x: 220, startPoint y: 36, endPoint x: 154, endPoint y: 33, distance: 66.0
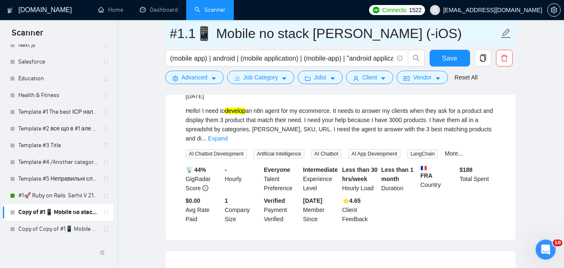
type input "#1.1📱 Mobile no stack [PERSON_NAME] (-iOS)"
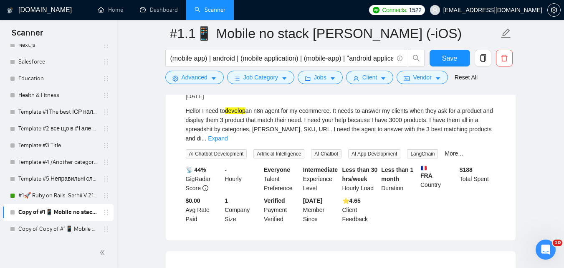
click at [194, 79] on span "Advanced" at bounding box center [195, 77] width 26 height 9
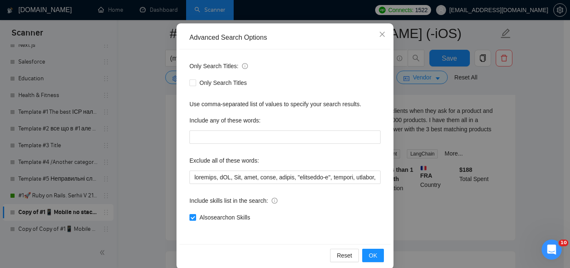
scroll to position [80, 0]
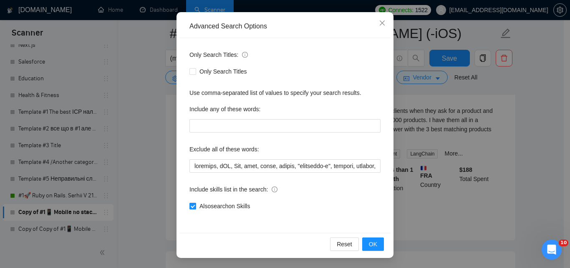
click at [226, 203] on span "Also search on Skills" at bounding box center [224, 205] width 57 height 9
click at [195, 203] on input "Also search on Skills" at bounding box center [193, 205] width 6 height 6
checkbox input "false"
click at [369, 246] on span "OK" at bounding box center [373, 243] width 8 height 9
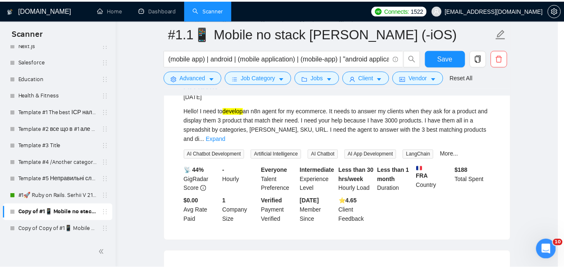
scroll to position [38, 0]
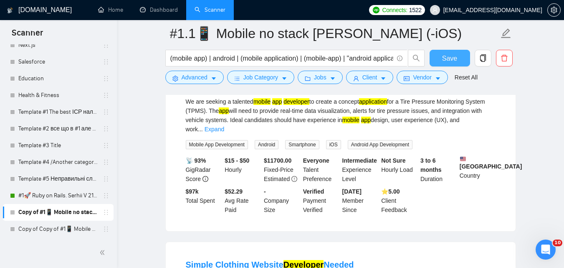
click at [448, 56] on span "Save" at bounding box center [449, 58] width 15 height 10
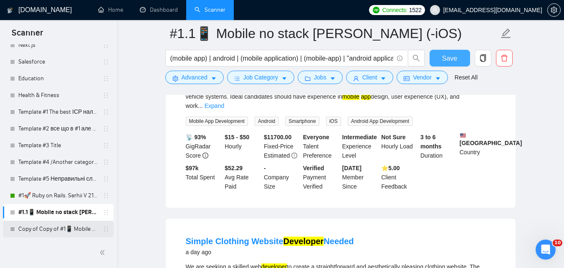
scroll to position [751, 0]
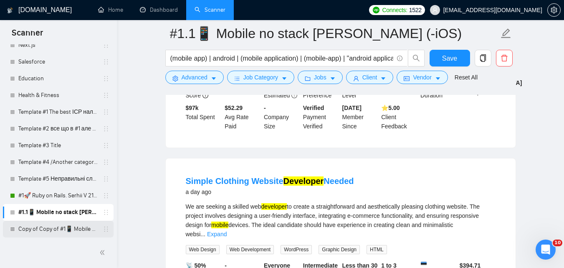
click at [75, 227] on link "Copy of Copy of #1📱 Mobile no stack [PERSON_NAME] (-iOS)" at bounding box center [57, 228] width 79 height 17
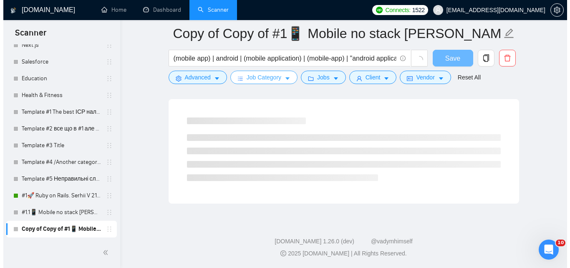
scroll to position [533, 0]
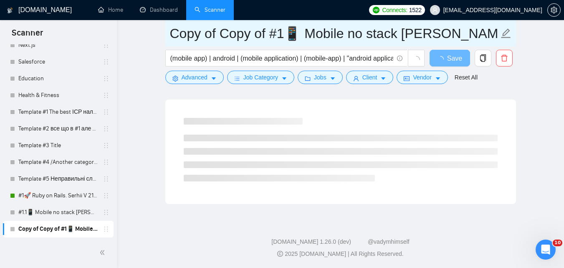
click at [287, 36] on input "Copy of Copy of #1📱 Mobile no stack [PERSON_NAME] (-iOS)" at bounding box center [334, 33] width 329 height 21
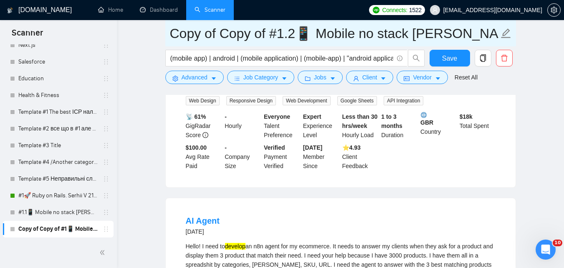
drag, startPoint x: 262, startPoint y: 32, endPoint x: 152, endPoint y: 28, distance: 109.9
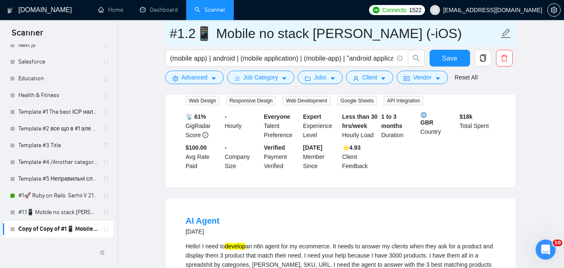
type input "#1.2📱 Mobile no stack [PERSON_NAME] (-iOS)"
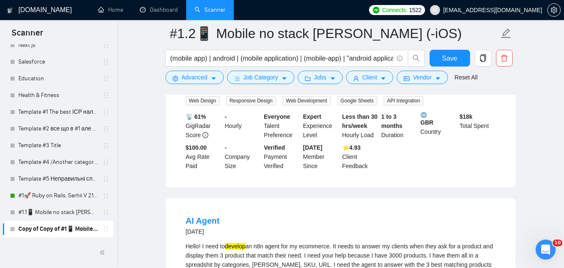
click at [202, 83] on button "Advanced" at bounding box center [194, 77] width 58 height 13
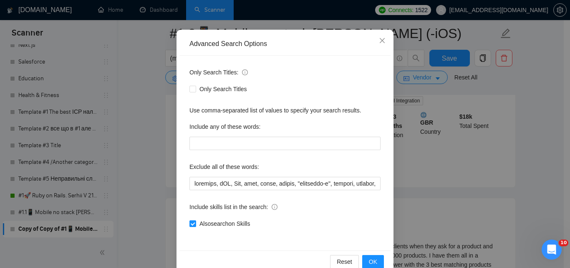
scroll to position [80, 0]
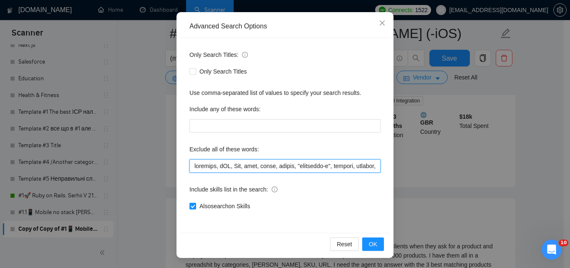
click at [269, 167] on input "text" at bounding box center [285, 165] width 191 height 13
drag, startPoint x: 290, startPoint y: 167, endPoint x: 418, endPoint y: 171, distance: 128.7
click at [425, 171] on div "Advanced Search Options Only Search Titles: Only Search Titles Use comma-separa…" at bounding box center [285, 134] width 570 height 268
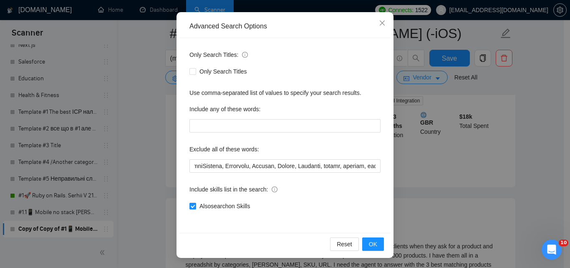
scroll to position [0, 0]
click at [307, 172] on div "Only Search Titles: Only Search Titles Use comma-separated list of values to sp…" at bounding box center [285, 135] width 211 height 195
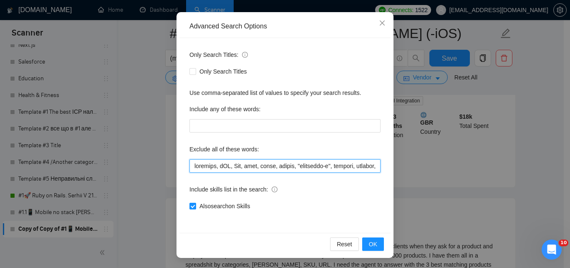
click at [342, 165] on input "text" at bounding box center [285, 165] width 191 height 13
drag, startPoint x: 252, startPoint y: 165, endPoint x: 362, endPoint y: 162, distance: 110.3
click at [374, 163] on input "text" at bounding box center [285, 165] width 191 height 13
click at [305, 164] on input "text" at bounding box center [285, 165] width 191 height 13
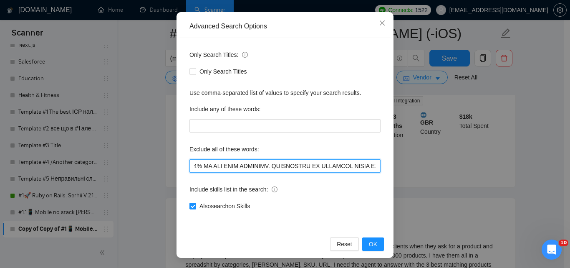
scroll to position [0, 6838]
drag, startPoint x: 301, startPoint y: 166, endPoint x: 547, endPoint y: 175, distance: 246.5
click at [554, 171] on div "Advanced Search Options Only Search Titles: Only Search Titles Use comma-separa…" at bounding box center [285, 134] width 570 height 268
type input "designer, iOS, Mac, java, swift, kotlin, "objective-c", xamarin, [PERSON_NAME],…"
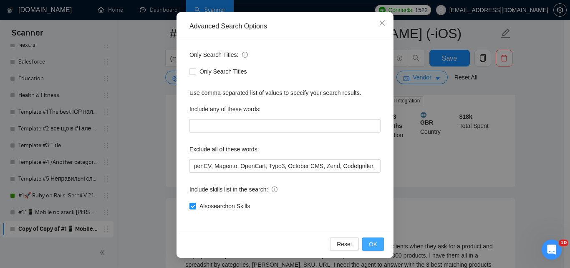
drag, startPoint x: 376, startPoint y: 242, endPoint x: 377, endPoint y: 225, distance: 16.7
click at [376, 242] on button "OK" at bounding box center [373, 243] width 22 height 13
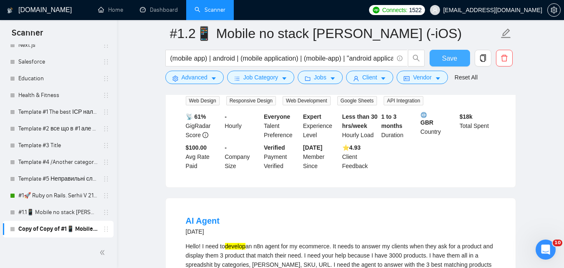
click at [449, 60] on span "Save" at bounding box center [449, 58] width 15 height 10
click at [205, 77] on span "Advanced" at bounding box center [195, 77] width 26 height 9
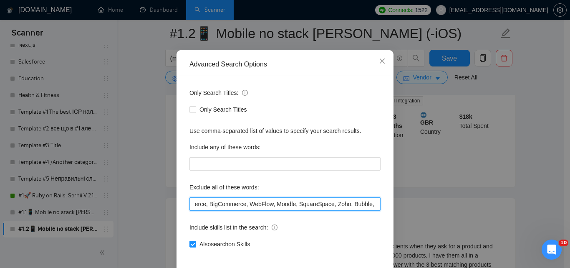
scroll to position [0, 774]
drag, startPoint x: 329, startPoint y: 200, endPoint x: 449, endPoint y: 200, distance: 119.8
click at [449, 200] on div "Advanced Search Options Only Search Titles: Only Search Titles Use comma-separa…" at bounding box center [285, 134] width 570 height 268
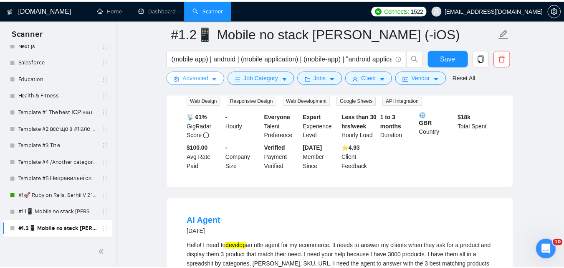
scroll to position [0, 0]
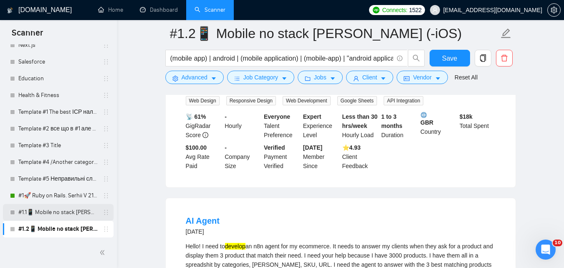
click at [74, 215] on link "#1.1📱 Mobile no stack [PERSON_NAME] (-iOS)" at bounding box center [57, 212] width 79 height 17
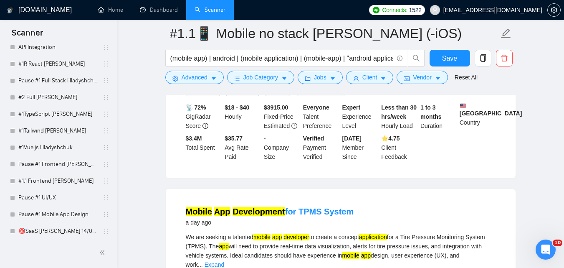
scroll to position [1301, 0]
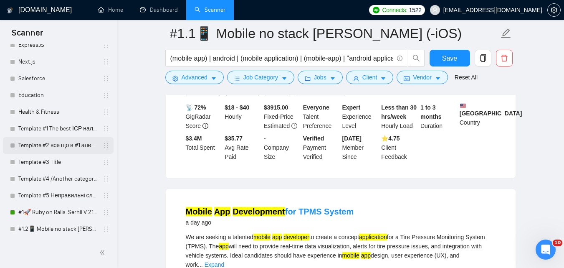
drag, startPoint x: 108, startPoint y: 229, endPoint x: 102, endPoint y: 139, distance: 90.3
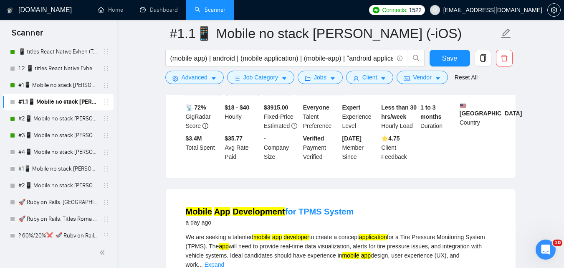
scroll to position [409, 0]
click at [66, 136] on link "#2📱 Mobile no stack [PERSON_NAME] (-iOS)" at bounding box center [57, 136] width 79 height 17
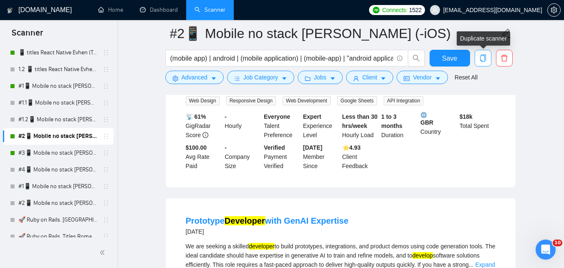
click at [491, 56] on button "button" at bounding box center [483, 58] width 17 height 17
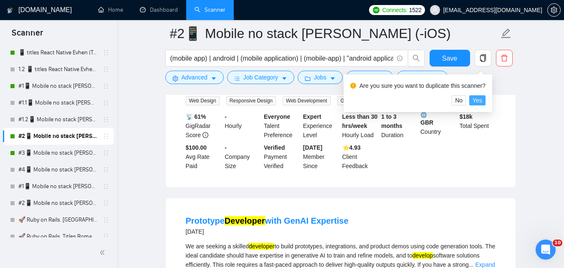
click at [475, 101] on span "Yes" at bounding box center [478, 100] width 10 height 9
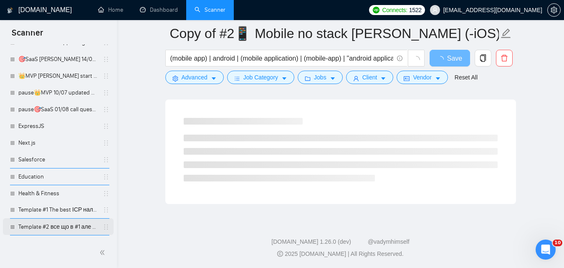
scroll to position [1318, 0]
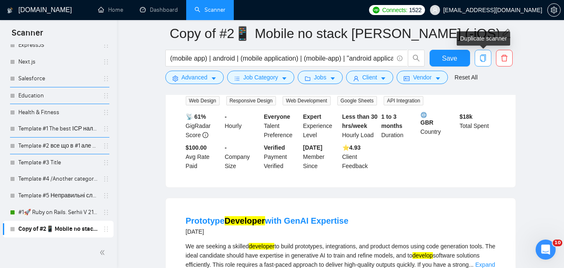
click at [479, 60] on icon "copy" at bounding box center [483, 58] width 8 height 8
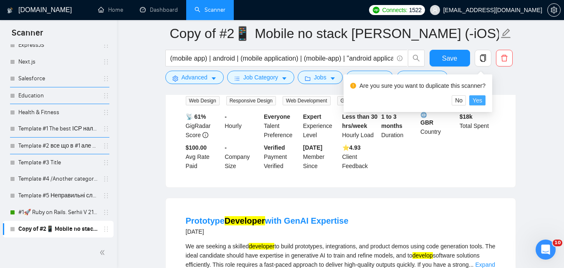
click at [478, 102] on span "Yes" at bounding box center [478, 100] width 10 height 9
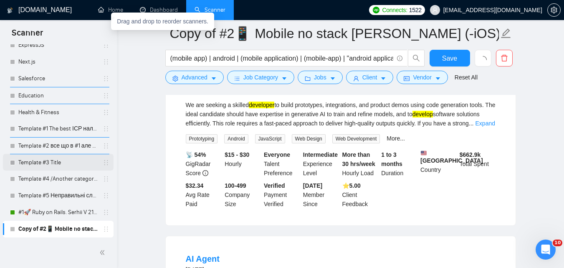
scroll to position [700, 0]
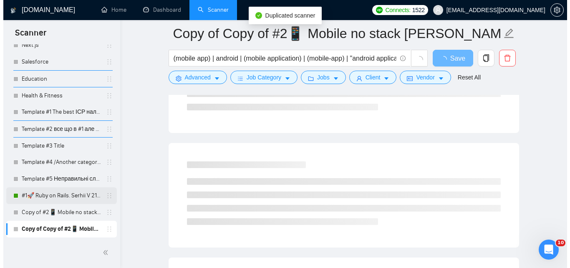
scroll to position [162, 0]
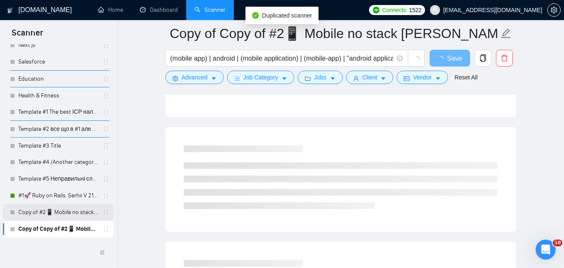
click at [76, 210] on link "Copy of #2📱 Mobile no stack [PERSON_NAME] (-iOS)" at bounding box center [57, 212] width 79 height 17
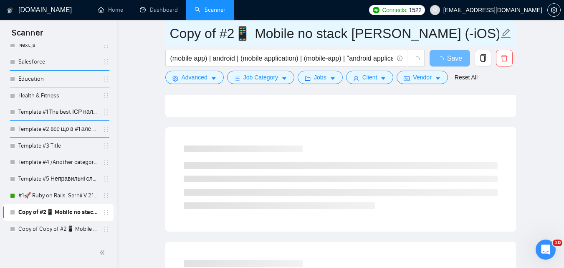
drag, startPoint x: 222, startPoint y: 34, endPoint x: 165, endPoint y: 38, distance: 56.9
click at [165, 36] on span "Copy of #2📱 Mobile no stack [PERSON_NAME] (-iOS)" at bounding box center [340, 33] width 351 height 26
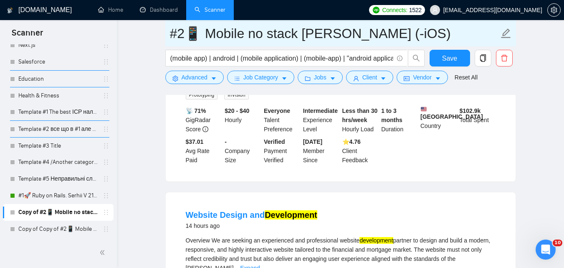
click at [185, 35] on input "#2📱 Mobile no stack [PERSON_NAME] (-iOS)" at bounding box center [334, 33] width 329 height 21
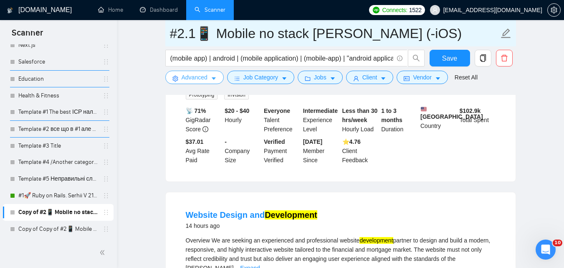
type input "#2.1📱 Mobile no stack [PERSON_NAME] (-iOS)"
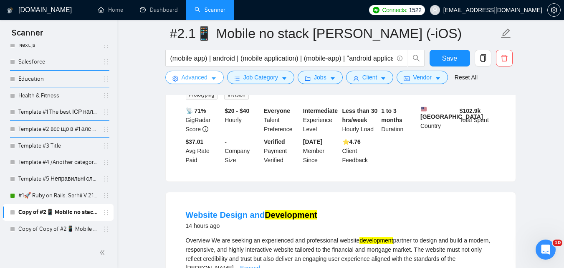
click at [199, 81] on span "Advanced" at bounding box center [195, 77] width 26 height 9
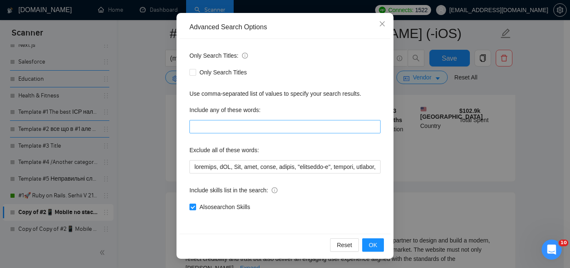
scroll to position [80, 0]
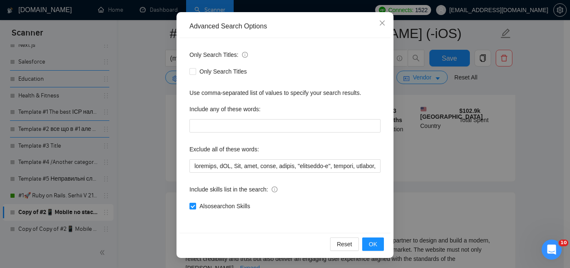
drag, startPoint x: 220, startPoint y: 206, endPoint x: 372, endPoint y: 235, distance: 153.8
click at [220, 206] on span "Also search on Skills" at bounding box center [224, 205] width 57 height 9
click at [195, 206] on input "Also search on Skills" at bounding box center [193, 205] width 6 height 6
checkbox input "false"
click at [378, 242] on button "OK" at bounding box center [373, 243] width 22 height 13
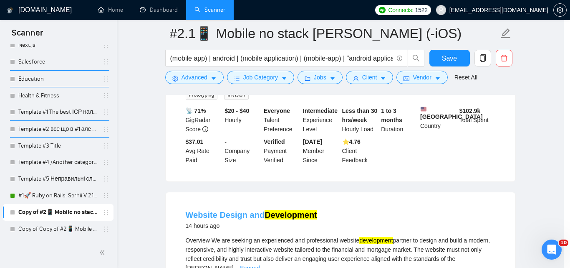
scroll to position [38, 0]
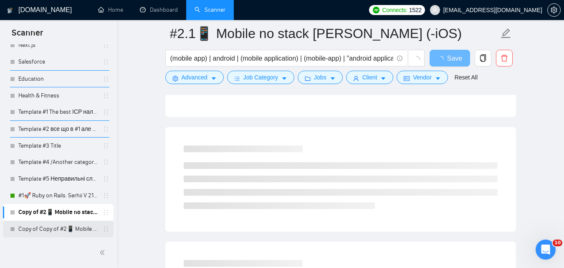
click at [33, 233] on link "Copy of Copy of #2📱 Mobile no stack [PERSON_NAME] (-iOS)" at bounding box center [57, 228] width 79 height 17
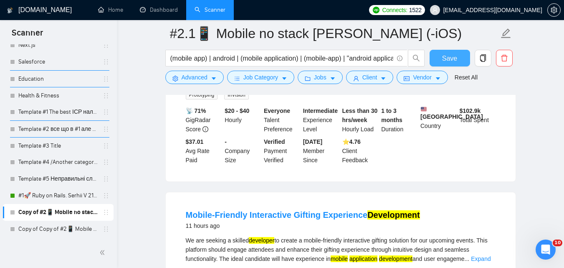
click at [449, 60] on span "Save" at bounding box center [449, 58] width 15 height 10
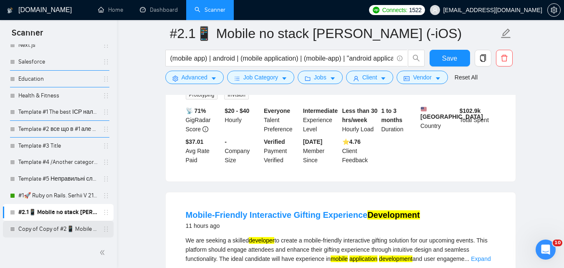
click at [70, 225] on link "Copy of Copy of #2📱 Mobile no stack [PERSON_NAME] (-iOS)" at bounding box center [57, 228] width 79 height 17
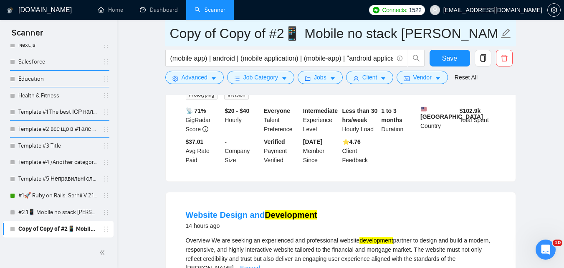
drag, startPoint x: 271, startPoint y: 35, endPoint x: 175, endPoint y: 38, distance: 96.5
click at [175, 38] on input "Copy of Copy of #2📱 Mobile no stack [PERSON_NAME] (-iOS)" at bounding box center [334, 33] width 329 height 21
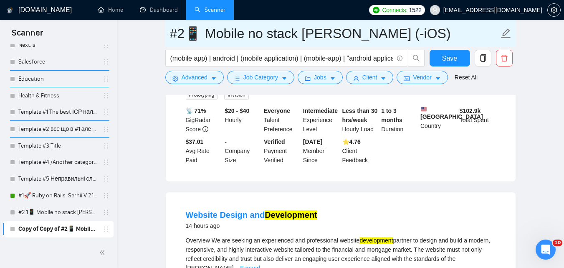
click at [183, 34] on input "#2📱 Mobile no stack [PERSON_NAME] (-iOS)" at bounding box center [334, 33] width 329 height 21
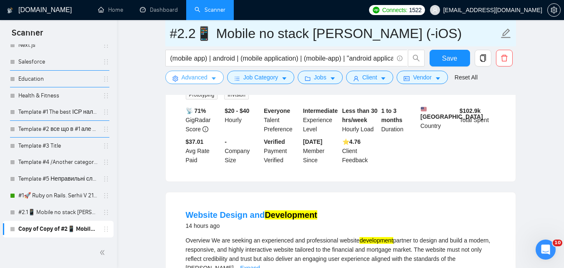
type input "#2.2📱 Mobile no stack [PERSON_NAME] (-iOS)"
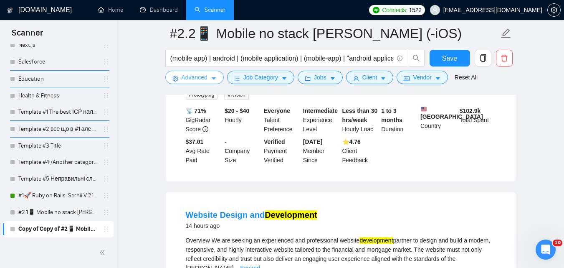
click at [189, 76] on span "Advanced" at bounding box center [195, 77] width 26 height 9
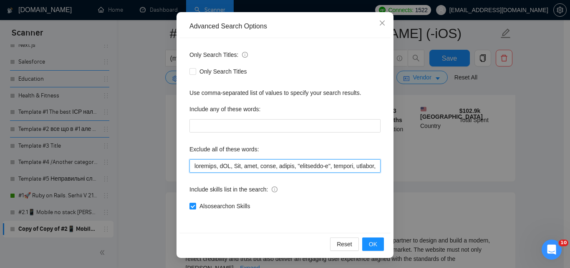
scroll to position [0, 245]
drag, startPoint x: 314, startPoint y: 165, endPoint x: 396, endPoint y: 157, distance: 82.7
click at [400, 159] on div "Advanced Search Options Only Search Titles: Only Search Titles Use comma-separa…" at bounding box center [285, 134] width 570 height 268
click at [321, 166] on input "text" at bounding box center [285, 165] width 191 height 13
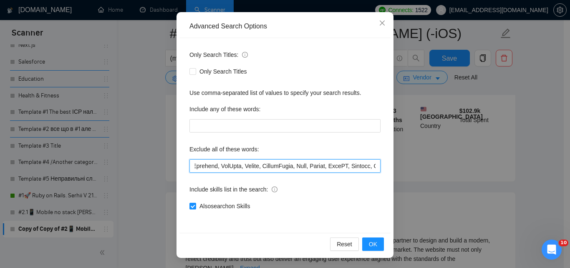
drag, startPoint x: 379, startPoint y: 167, endPoint x: 385, endPoint y: 165, distance: 5.7
click at [394, 166] on div "Advanced Search Options Only Search Titles: Only Search Titles Use comma-separa…" at bounding box center [285, 134] width 570 height 268
click at [313, 167] on input "text" at bounding box center [285, 165] width 191 height 13
drag, startPoint x: 342, startPoint y: 167, endPoint x: 378, endPoint y: 164, distance: 36.0
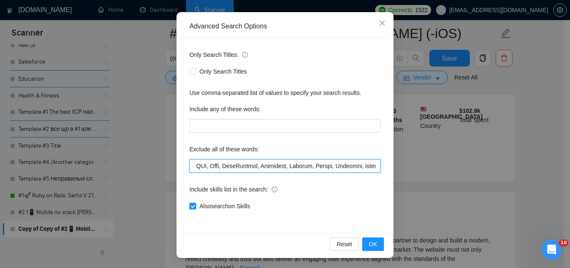
click at [405, 166] on div "Advanced Search Options Only Search Titles: Only Search Titles Use comma-separa…" at bounding box center [285, 134] width 570 height 268
click at [306, 172] on input "text" at bounding box center [285, 165] width 191 height 13
drag, startPoint x: 339, startPoint y: 166, endPoint x: 549, endPoint y: 149, distance: 210.2
click at [549, 149] on div "Advanced Search Options Only Search Titles: Only Search Titles Use comma-separa…" at bounding box center [285, 134] width 570 height 268
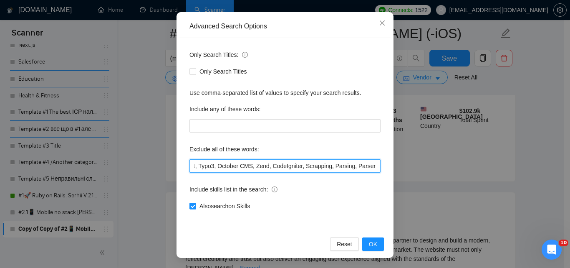
scroll to position [0, 670]
type input "designer, iOS, Mac, java, swift, kotlin, "objective-c", xamarin, [PERSON_NAME],…"
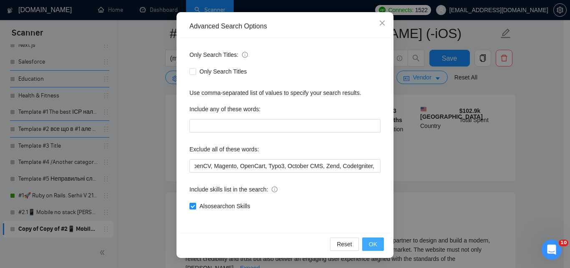
click at [371, 240] on span "OK" at bounding box center [373, 243] width 8 height 9
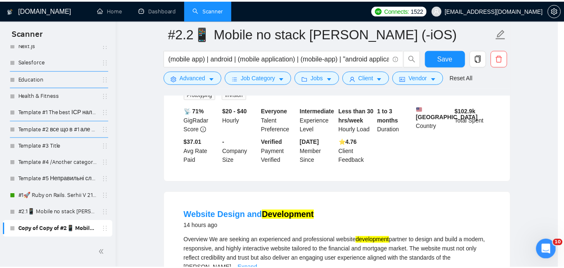
scroll to position [38, 0]
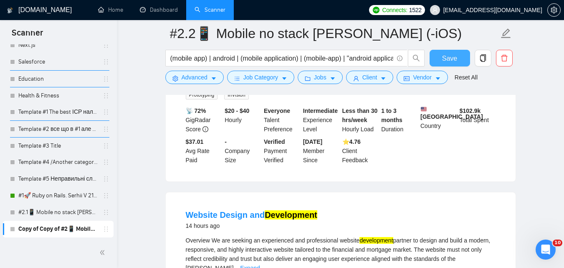
click at [444, 58] on span "Save" at bounding box center [449, 58] width 15 height 10
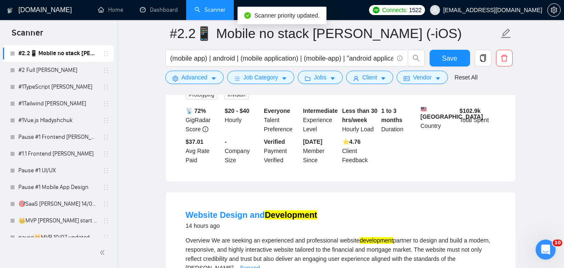
scroll to position [1001, 0]
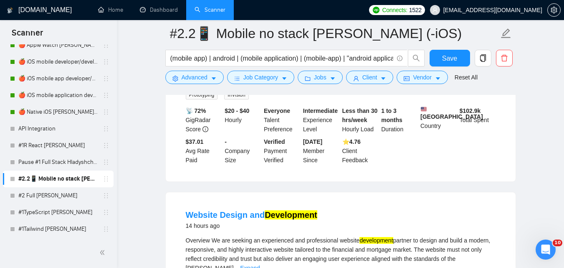
drag, startPoint x: 108, startPoint y: 178, endPoint x: 106, endPoint y: 173, distance: 4.9
click at [106, 173] on div "#2.2📱 Mobile no stack [PERSON_NAME] (-iOS)" at bounding box center [58, 178] width 111 height 17
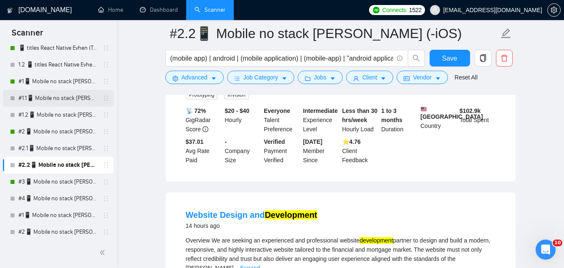
scroll to position [428, 0]
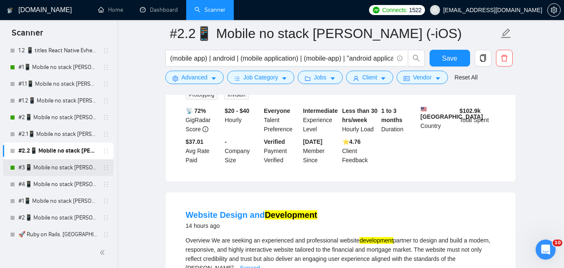
click at [63, 166] on link "#3📱 Mobile no stack [PERSON_NAME] (-iOS)" at bounding box center [57, 167] width 79 height 17
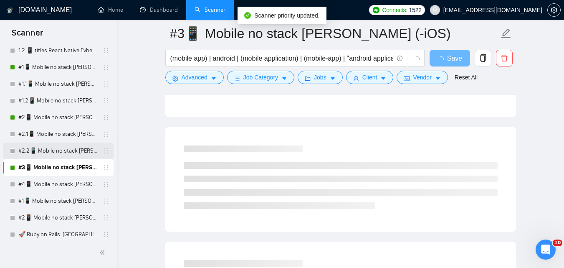
scroll to position [469, 0]
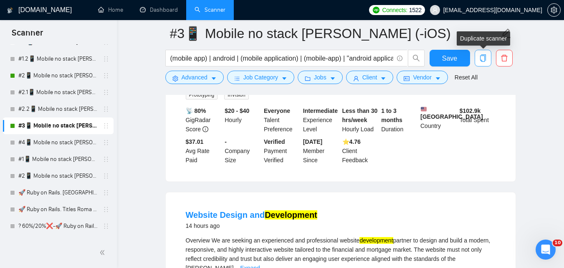
click at [484, 60] on icon "copy" at bounding box center [483, 58] width 8 height 8
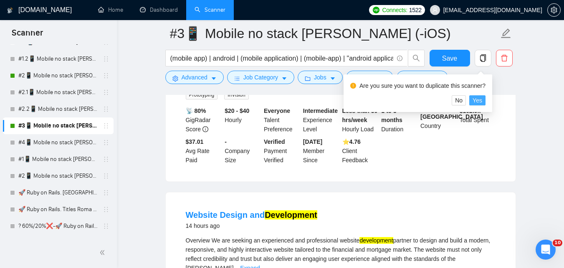
click at [473, 99] on span "Yes" at bounding box center [478, 100] width 10 height 9
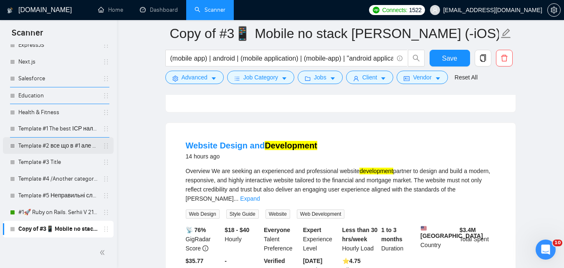
scroll to position [371, 0]
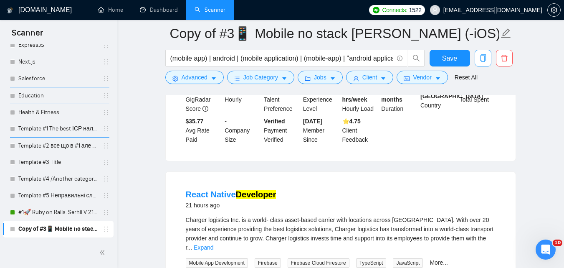
click at [481, 58] on icon "copy" at bounding box center [483, 58] width 8 height 8
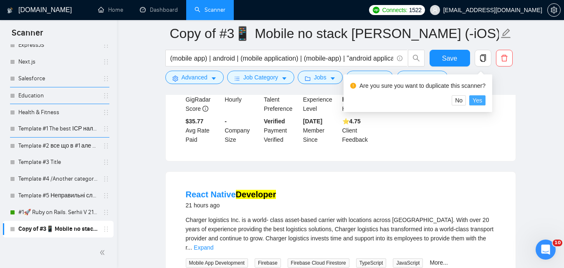
click at [478, 100] on span "Yes" at bounding box center [478, 100] width 10 height 9
